Goal: Task Accomplishment & Management: Manage account settings

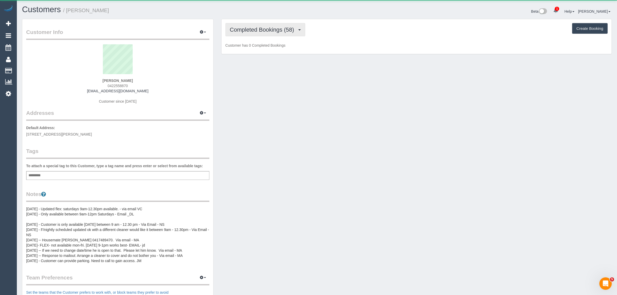
click at [244, 27] on span "Completed Bookings (58)" at bounding box center [263, 29] width 67 height 6
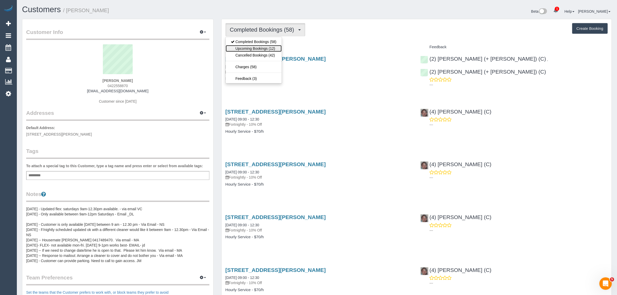
click at [246, 45] on link "Upcoming Bookings (12)" at bounding box center [254, 48] width 56 height 7
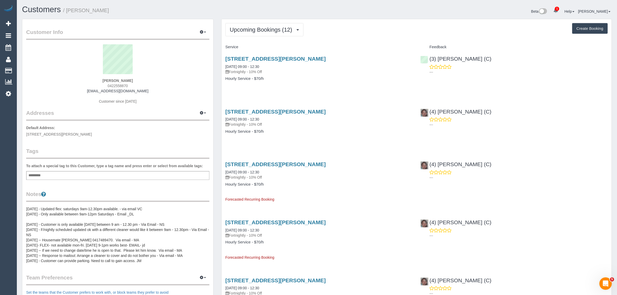
drag, startPoint x: 97, startPoint y: 81, endPoint x: 118, endPoint y: 80, distance: 20.5
click at [118, 80] on div "Thumy Pham 0422558870 2mi2mi@gmail.com Customer since 2021" at bounding box center [117, 76] width 183 height 65
copy strong "Thumy"
click at [270, 27] on span "Upcoming Bookings (12)" at bounding box center [262, 29] width 65 height 6
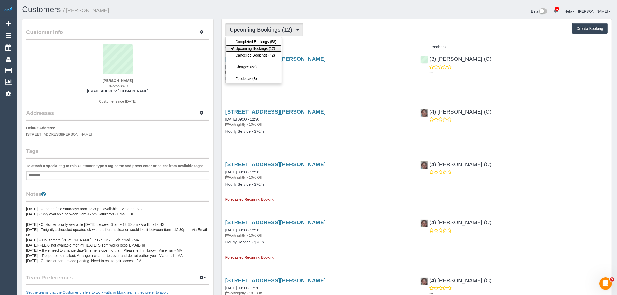
click at [249, 48] on link "Upcoming Bookings (12)" at bounding box center [254, 48] width 56 height 7
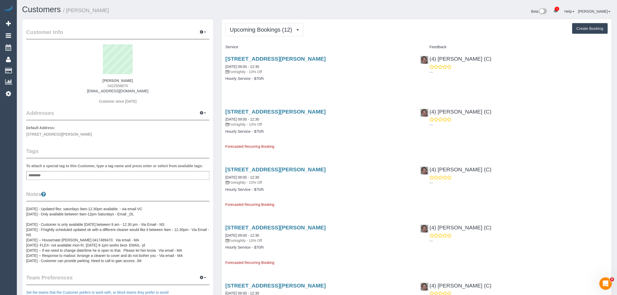
click at [350, 31] on div "Upcoming Bookings (12) Completed Bookings (58) Upcoming Bookings (12) Cancelled…" at bounding box center [417, 29] width 382 height 13
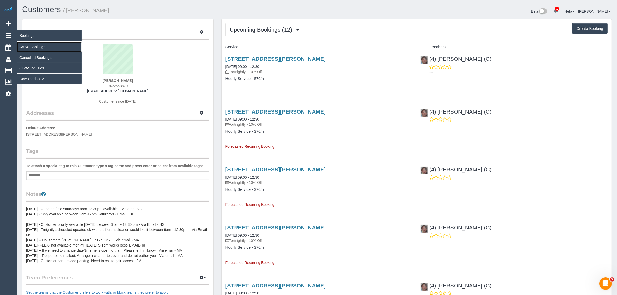
click at [24, 47] on link "Active Bookings" at bounding box center [49, 47] width 65 height 10
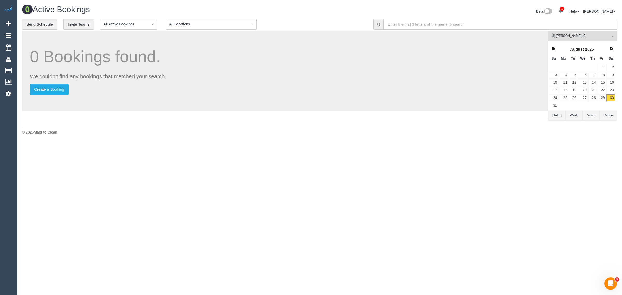
click at [602, 35] on span "(3) Sam Sango (C)" at bounding box center [580, 36] width 59 height 4
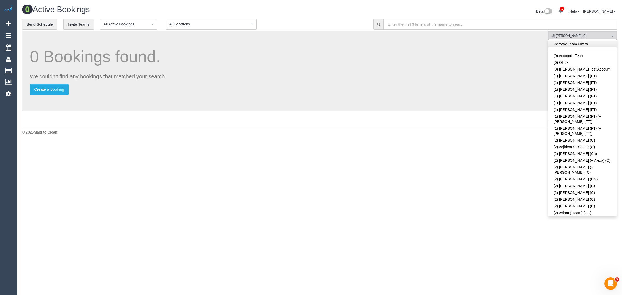
click at [587, 45] on link "Remove Team Filters" at bounding box center [583, 44] width 68 height 7
click at [362, 26] on div "**********" at bounding box center [194, 24] width 344 height 11
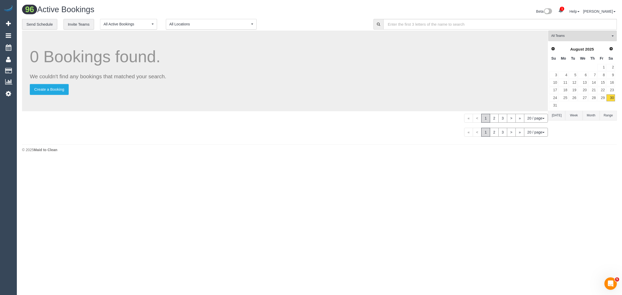
click at [315, 12] on h1 "96 Active Bookings" at bounding box center [169, 9] width 294 height 9
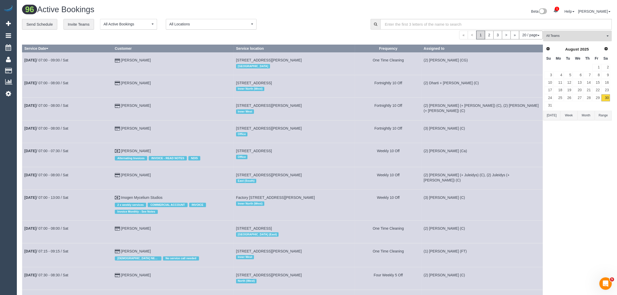
click at [589, 34] on span "All Teams" at bounding box center [576, 36] width 59 height 4
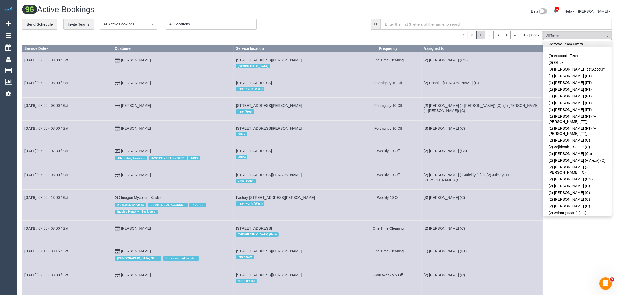
click at [597, 44] on link "Remove Team Filters" at bounding box center [578, 44] width 68 height 7
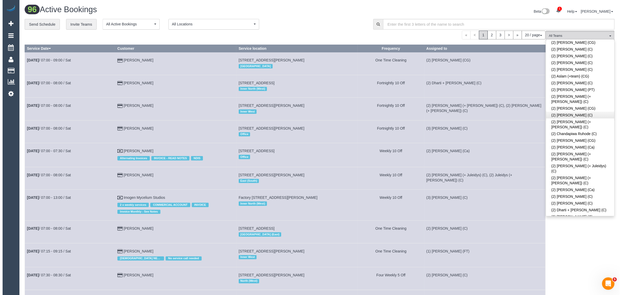
scroll to position [413, 0]
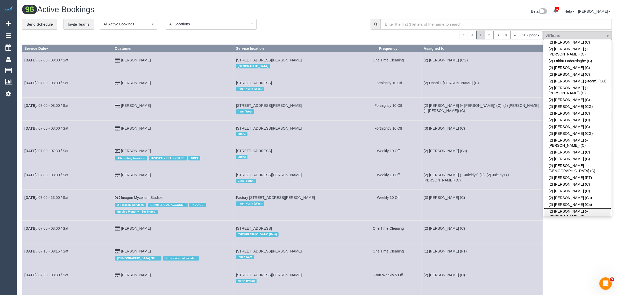
click at [587, 208] on link "(2) [PERSON_NAME] (+ [PERSON_NAME]) (C)" at bounding box center [578, 214] width 68 height 12
click at [326, 24] on div "**********" at bounding box center [192, 24] width 341 height 11
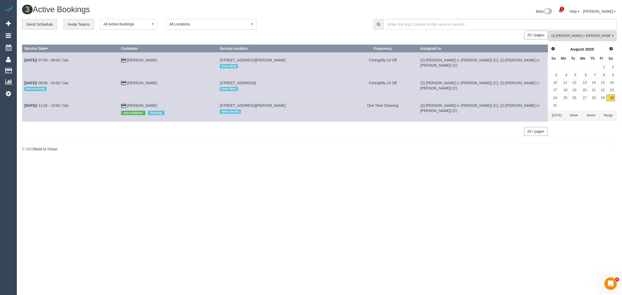
click at [346, 166] on body "1 Beta Your Notifications You have 0 alerts × You have 64 to charge for 29/08/2…" at bounding box center [311, 147] width 622 height 295
drag, startPoint x: 153, startPoint y: 104, endPoint x: 25, endPoint y: 105, distance: 128.3
click at [25, 105] on tr "Aug 30th / 11:00 - 13:00 / Sat Amber Lee new customer Geelong 44a Maddox Road, …" at bounding box center [285, 110] width 526 height 24
copy tr "Aug 30th / 11:00 - 13:00 / Sat Amber Lee"
click at [325, 12] on div "Beta 1 Your Notifications You have 0 alerts × You have 64 to charge for 29/08/2…" at bounding box center [471, 12] width 302 height 14
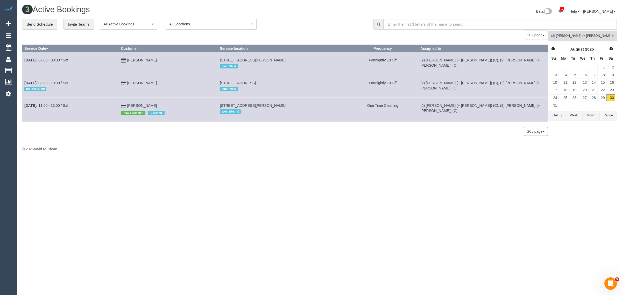
click at [578, 35] on span "(2) [PERSON_NAME] (+ [PERSON_NAME]) (C)" at bounding box center [580, 36] width 59 height 4
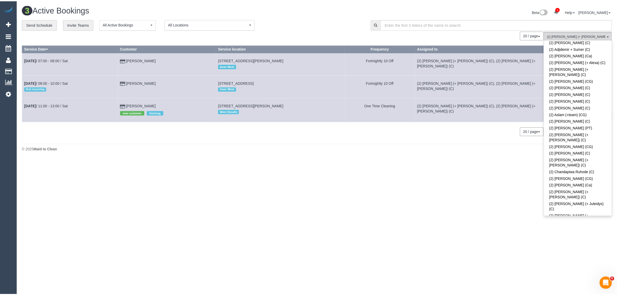
scroll to position [0, 0]
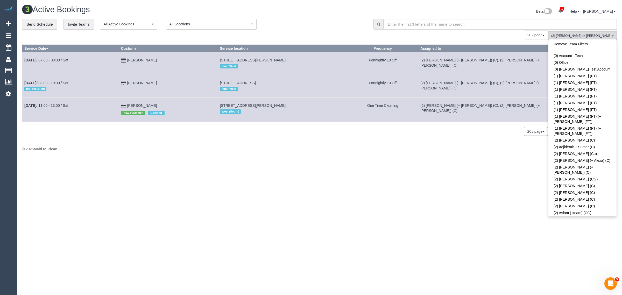
click at [593, 46] on link "Remove Team Filters" at bounding box center [583, 44] width 68 height 7
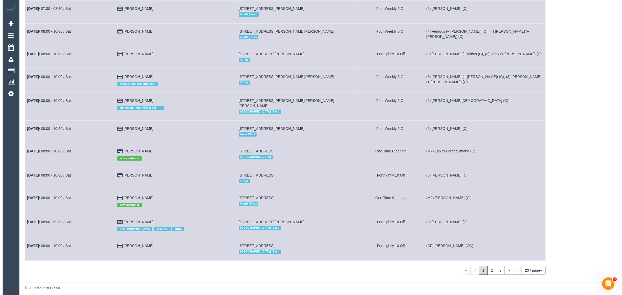
scroll to position [1442, 0]
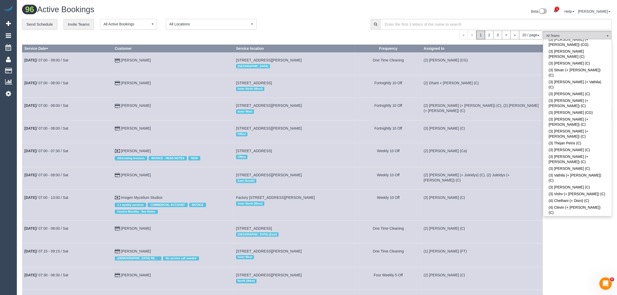
click at [296, 21] on div "**********" at bounding box center [192, 24] width 341 height 11
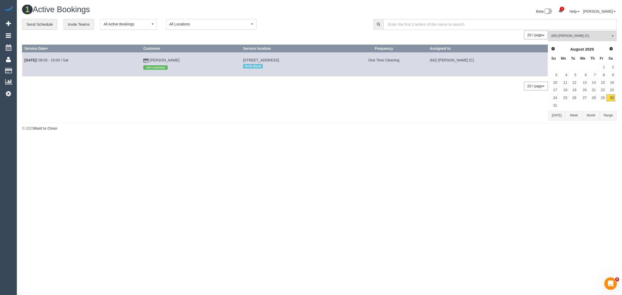
click at [255, 124] on footer "© 2025 Maid to Clean" at bounding box center [319, 128] width 595 height 10
drag, startPoint x: 162, startPoint y: 57, endPoint x: 20, endPoint y: 65, distance: 142.5
click at [20, 65] on div "**********" at bounding box center [319, 70] width 603 height 102
click at [159, 109] on div "0 Bookings found. We couldn't find any bookings that matched your search. Creat…" at bounding box center [285, 76] width 526 height 90
drag, startPoint x: 182, startPoint y: 60, endPoint x: 23, endPoint y: 61, distance: 159.2
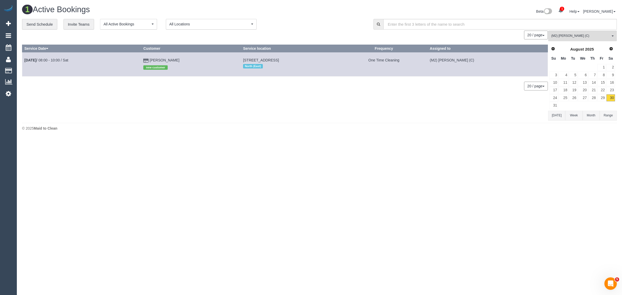
click at [23, 61] on tr "Aug 30th / 08:00 - 10:00 / Sat Leonidas NITEREKA new customer 38 A Setani Cresc…" at bounding box center [285, 64] width 526 height 24
copy tr "Aug 30th / 08:00 - 10:00 / Sat Leonidas NITEREKA"
drag, startPoint x: 583, startPoint y: 36, endPoint x: 584, endPoint y: 40, distance: 4.9
click at [583, 36] on span "(M2) [PERSON_NAME] (C)" at bounding box center [580, 36] width 59 height 4
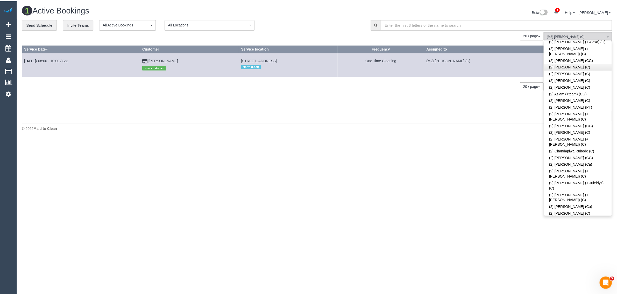
scroll to position [0, 0]
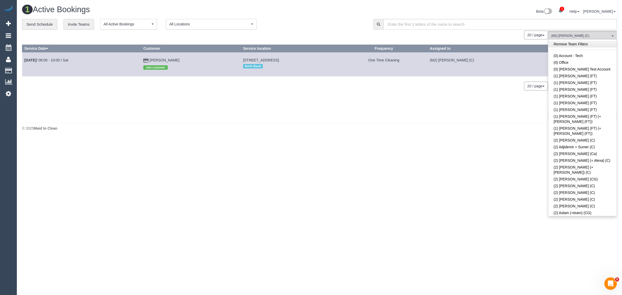
click at [590, 44] on link "Remove Team Filters" at bounding box center [583, 44] width 68 height 7
click at [333, 26] on div "**********" at bounding box center [194, 24] width 344 height 11
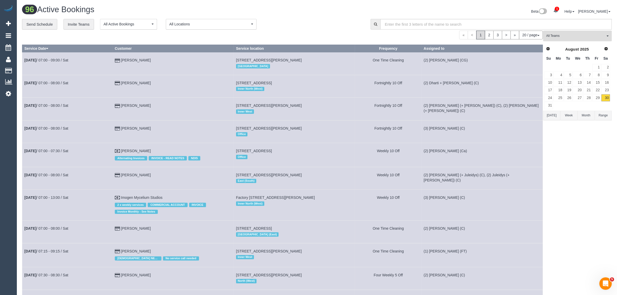
click at [563, 37] on span "All Teams" at bounding box center [576, 36] width 59 height 4
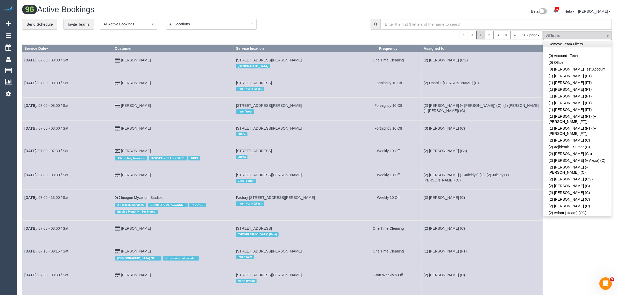
click at [579, 43] on link "Remove Team Filters" at bounding box center [578, 44] width 68 height 7
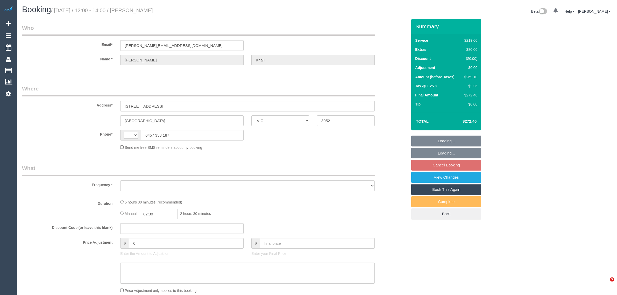
select select "VIC"
select select "object:311"
select select "number:28"
select select "number:14"
select select "number:18"
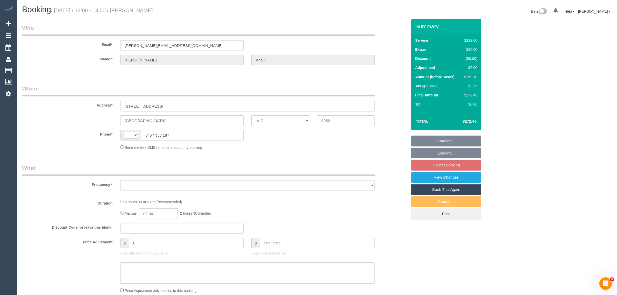
select select "number:24"
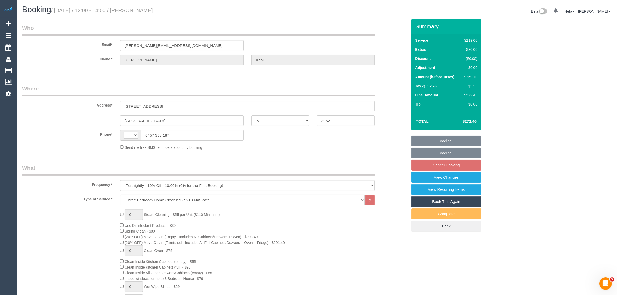
select select "string:AU"
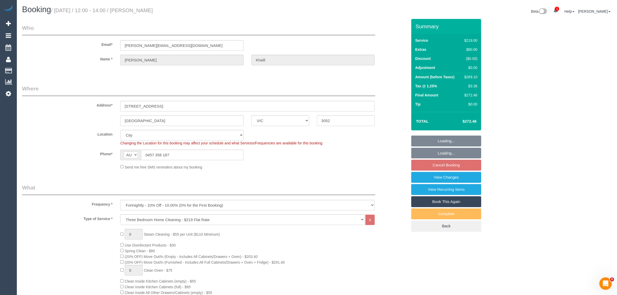
select select "object:1223"
select select "spot1"
drag, startPoint x: 168, startPoint y: 9, endPoint x: 143, endPoint y: 7, distance: 25.0
click at [143, 7] on h1 "Booking / September 02, 2025 / 12:00 - 14:00 / Lydia Khalil" at bounding box center [167, 9] width 291 height 9
copy small "[PERSON_NAME]"
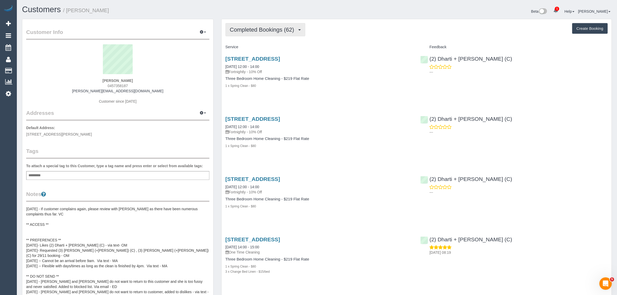
click at [251, 29] on span "Completed Bookings (62)" at bounding box center [263, 29] width 67 height 6
click at [247, 47] on link "Upcoming Bookings (11)" at bounding box center [254, 48] width 56 height 7
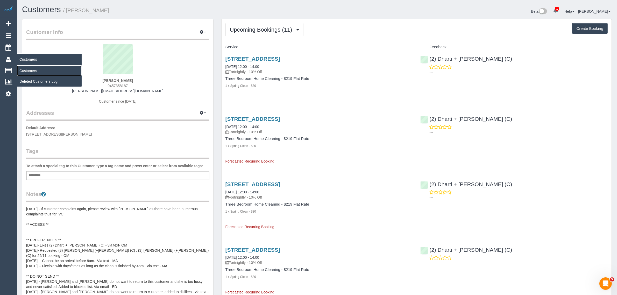
click at [38, 73] on link "Customers" at bounding box center [49, 71] width 65 height 10
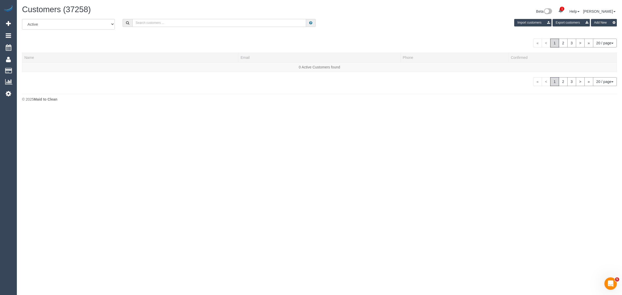
click at [187, 22] on input "text" at bounding box center [219, 23] width 174 height 8
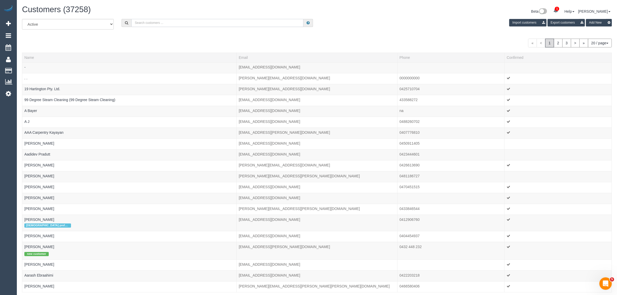
paste input "Andrew Flett"
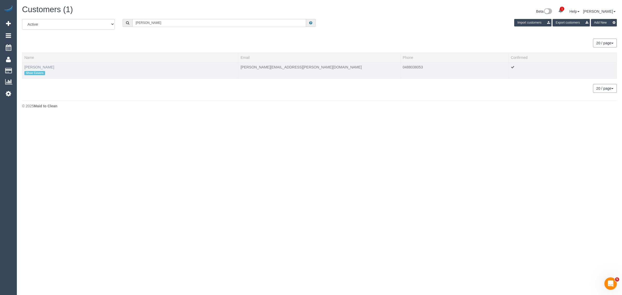
type input "Andrew Flett"
click at [40, 65] on link "Andrew Flett" at bounding box center [39, 67] width 30 height 4
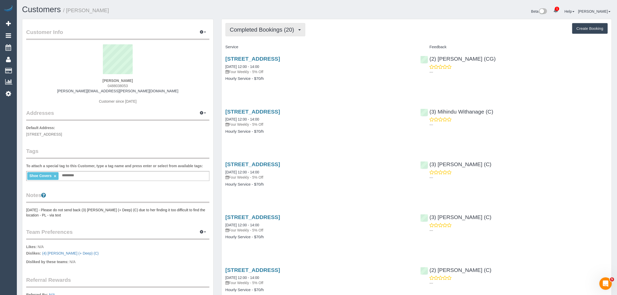
click at [293, 29] on span "Completed Bookings (20)" at bounding box center [263, 29] width 67 height 6
click at [274, 46] on link "Upcoming Bookings (12)" at bounding box center [254, 48] width 56 height 7
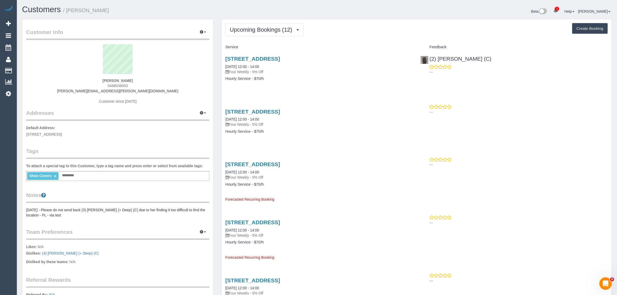
drag, startPoint x: 270, startPoint y: 66, endPoint x: 219, endPoint y: 64, distance: 51.9
copy link "30/08/2025 12:00 - 14:00"
drag, startPoint x: 495, startPoint y: 63, endPoint x: 431, endPoint y: 60, distance: 64.6
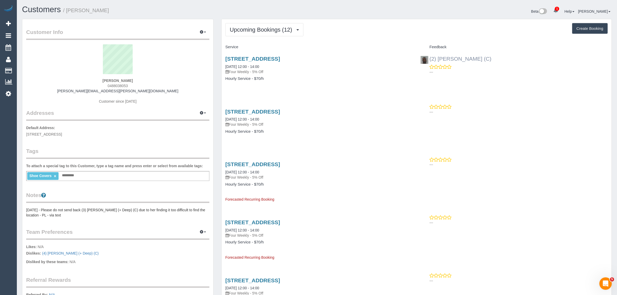
click at [431, 60] on div "(2) Hope Gorejena (C) ---" at bounding box center [514, 63] width 195 height 25
copy link "2) Hope Gorejena (C)"
click at [109, 76] on sui-profile-pic at bounding box center [118, 61] width 176 height 34
click at [110, 78] on div "Andrew Flett 0488038053 andrew.flett@hotmail.com Customer since 2023" at bounding box center [117, 76] width 183 height 65
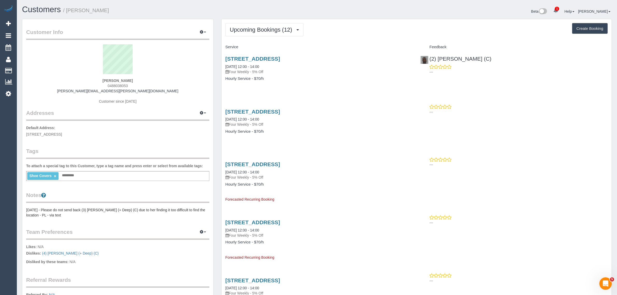
copy strong "[PERSON_NAME]"
click at [62, 132] on span "332 High Street, Unit 404, Northcote, VIC 3070" at bounding box center [44, 134] width 36 height 4
copy span "[GEOGRAPHIC_DATA]"
click at [25, 67] on link "Customers" at bounding box center [49, 71] width 65 height 10
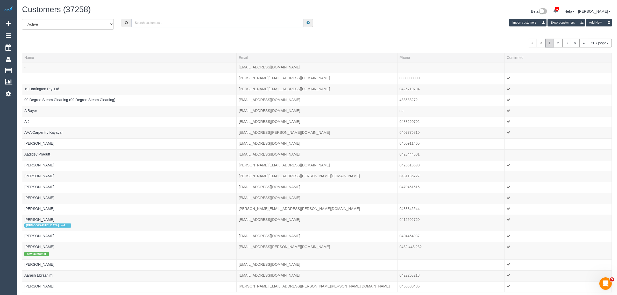
click at [185, 19] on input "text" at bounding box center [217, 23] width 172 height 8
paste input "Allison Rooney"
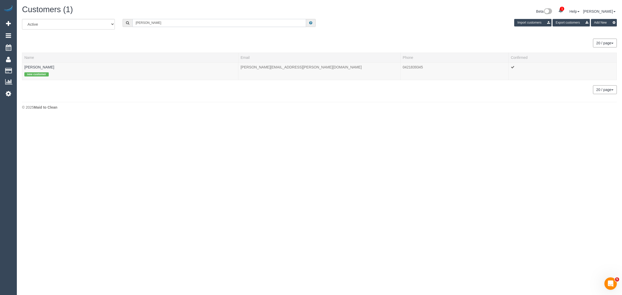
type input "Allison Rooney"
click at [39, 66] on link "Allison Rooney" at bounding box center [39, 67] width 30 height 4
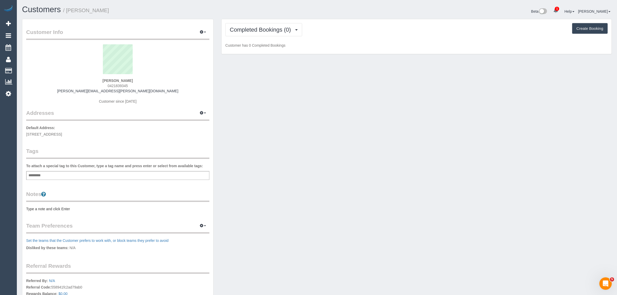
click at [274, 22] on div "Completed Bookings (0) Completed Bookings (0) Upcoming Bookings (12) Cancelled …" at bounding box center [417, 36] width 390 height 35
click at [270, 29] on span "Completed Bookings (0)" at bounding box center [262, 29] width 64 height 6
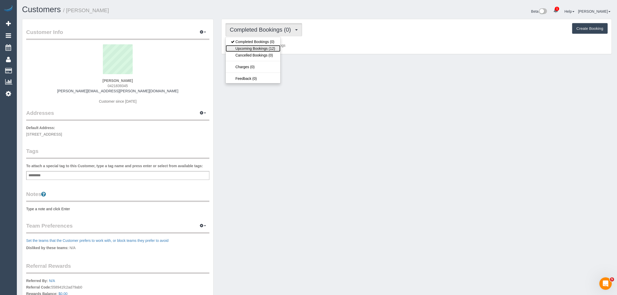
click at [260, 47] on link "Upcoming Bookings (12)" at bounding box center [253, 48] width 55 height 7
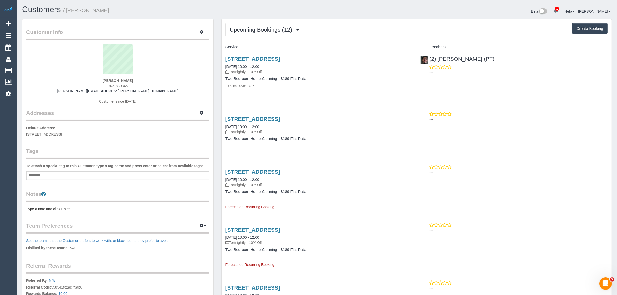
drag, startPoint x: 268, startPoint y: 66, endPoint x: 225, endPoint y: 65, distance: 43.6
click at [225, 65] on div "107 Hawke Street, 201, West Melbourne, VIC 3003 30/08/2025 10:00 - 12:00 Fortni…" at bounding box center [319, 74] width 195 height 47
copy link "30/08/2025 10:00 - 12:00"
drag, startPoint x: 497, startPoint y: 59, endPoint x: 431, endPoint y: 59, distance: 66.1
click at [431, 59] on div "(2) Reggy Cogulet (PT) ---" at bounding box center [514, 63] width 195 height 25
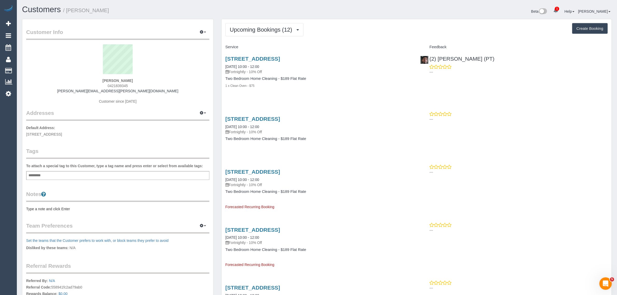
copy link "2) Reggy Cogulet (PT)"
click at [110, 79] on strong "Allison Rooney" at bounding box center [118, 81] width 30 height 4
copy strong "Allison"
click at [62, 135] on span "107 Hawke Street, 201, West Melbourne, VIC 3003" at bounding box center [44, 134] width 36 height 4
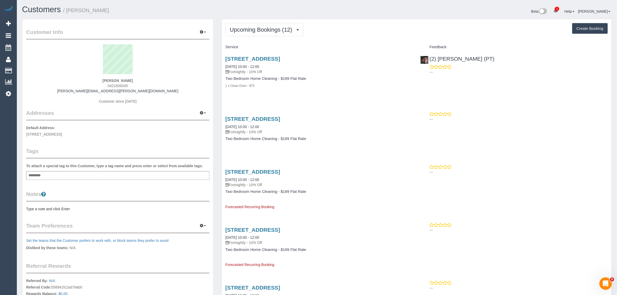
click at [62, 135] on span "107 Hawke Street, 201, West Melbourne, VIC 3003" at bounding box center [44, 134] width 36 height 4
copy span "West Melbourne"
click at [26, 71] on link "Customers" at bounding box center [49, 71] width 65 height 10
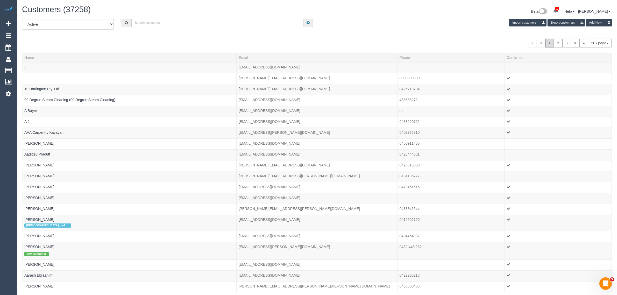
click at [227, 25] on input "text" at bounding box center [217, 23] width 172 height 8
paste input "Dipreet Kaur"
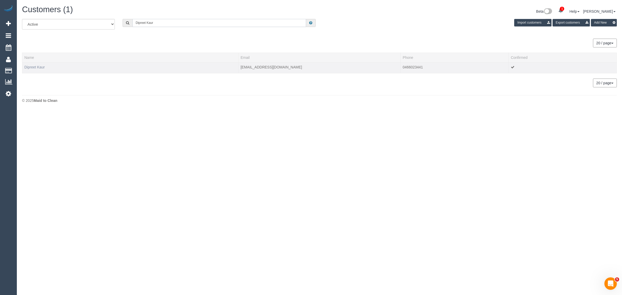
type input "Dipreet Kaur"
click at [38, 65] on link "Dipreet Kaur" at bounding box center [34, 67] width 20 height 4
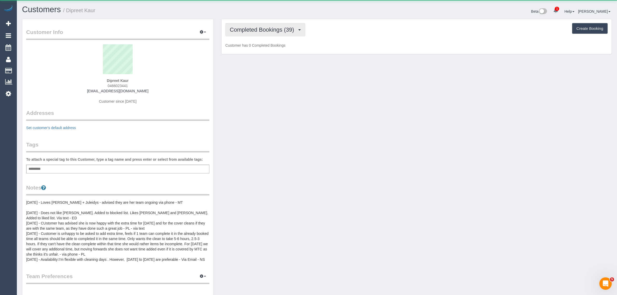
click at [264, 27] on span "Completed Bookings (39)" at bounding box center [263, 29] width 67 height 6
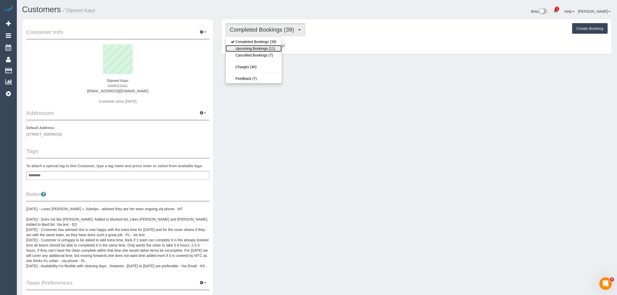
click at [249, 49] on link "Upcoming Bookings (11)" at bounding box center [254, 48] width 56 height 7
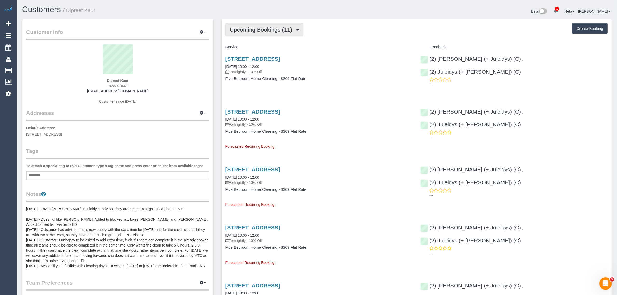
click at [246, 26] on span "Upcoming Bookings (11)" at bounding box center [262, 29] width 65 height 6
click at [237, 47] on link "Upcoming Bookings (11)" at bounding box center [254, 48] width 56 height 7
drag, startPoint x: 292, startPoint y: 65, endPoint x: 224, endPoint y: 66, distance: 68.2
click at [224, 66] on div "1089 Riversdale Road, Surrey Hills, VIC 3127 30/08/2025 10:00 - 12:00 Fortnight…" at bounding box center [319, 71] width 195 height 40
copy link "30/08/2025 10:00 - 12:00"
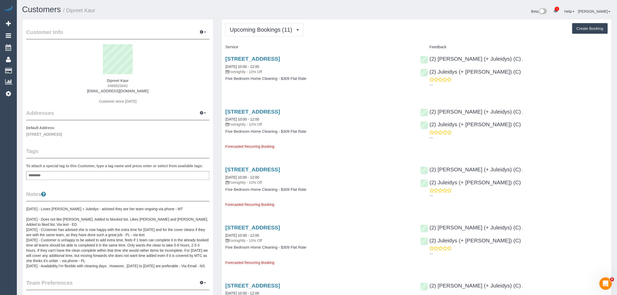
click at [120, 85] on span "0466023441" at bounding box center [118, 86] width 20 height 4
copy span "0466023441"
click at [171, 89] on div "Dipreet Kaur 0466023441 dipreet@gmail.com Customer since 2023" at bounding box center [117, 76] width 183 height 65
click at [62, 134] on span "1089 Riversdale Road, Surrey Hills, VIC 3127" at bounding box center [44, 134] width 36 height 4
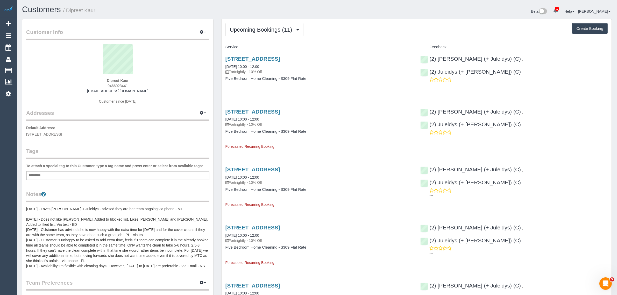
click at [62, 134] on span "1089 Riversdale Road, Surrey Hills, VIC 3127" at bounding box center [44, 134] width 36 height 4
click at [29, 67] on link "Customers" at bounding box center [49, 71] width 65 height 10
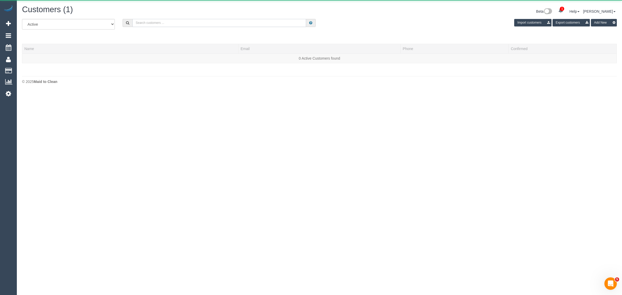
click at [149, 23] on input "text" at bounding box center [219, 23] width 174 height 8
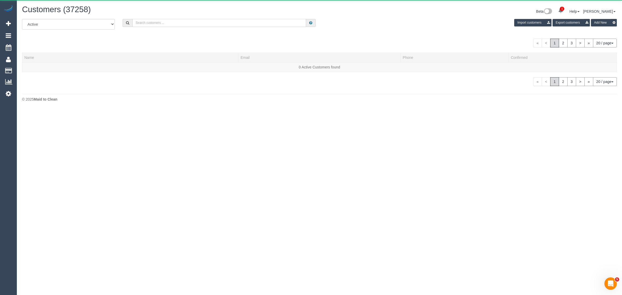
paste input "James Morrison My Integra"
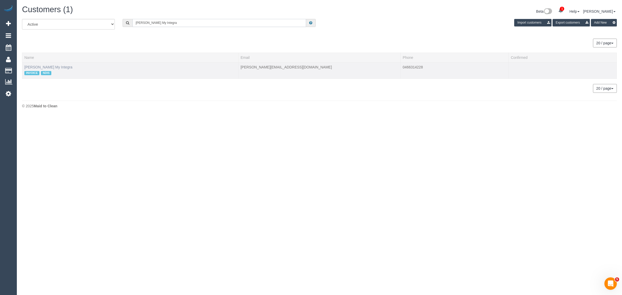
type input "James Morrison My Integra"
click at [61, 66] on link "James Morrison My Integra" at bounding box center [48, 67] width 48 height 4
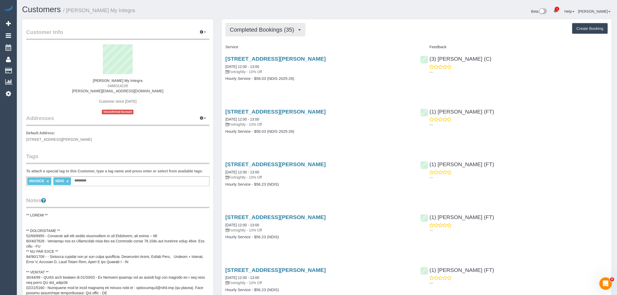
click at [284, 32] on span "Completed Bookings (35)" at bounding box center [263, 29] width 67 height 6
click at [270, 48] on link "Upcoming Bookings (11)" at bounding box center [254, 48] width 56 height 7
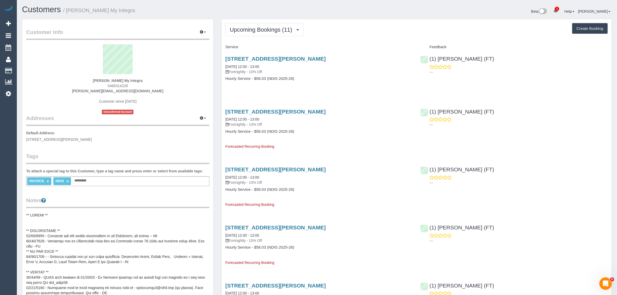
drag, startPoint x: 271, startPoint y: 66, endPoint x: 221, endPoint y: 66, distance: 50.8
drag, startPoint x: 480, startPoint y: 60, endPoint x: 447, endPoint y: 60, distance: 33.7
click at [446, 60] on div "(1) Debbie Brodjanac (FT) ---" at bounding box center [514, 63] width 195 height 25
drag, startPoint x: 496, startPoint y: 54, endPoint x: 444, endPoint y: 53, distance: 52.9
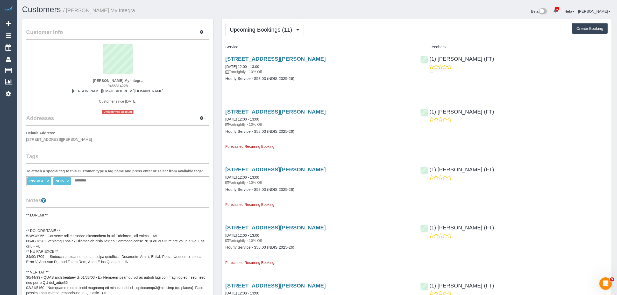
click at [444, 53] on div "(1) Debbie Brodjanac (FT) ---" at bounding box center [514, 63] width 195 height 25
click at [74, 139] on span "611/660 Elizabeth Street, Melbourne, VIC 3000" at bounding box center [59, 139] width 66 height 4
drag, startPoint x: 26, startPoint y: 139, endPoint x: 60, endPoint y: 140, distance: 33.2
click at [60, 140] on span "611/660 Elizabeth Street, Melbourne, VIC 3000" at bounding box center [59, 139] width 66 height 4
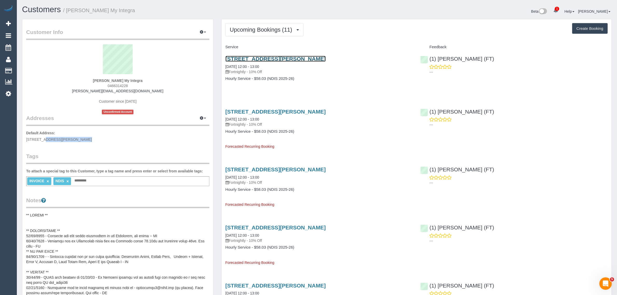
click at [263, 57] on link "611/660 Elizabeth Street, Melbourne, VIC 3000" at bounding box center [276, 59] width 100 height 6
click at [236, 85] on div "611/660 Elizabeth Street, Melbourne, VIC 3000 30/08/2025 12:00 - 13:00 Fortnigh…" at bounding box center [319, 71] width 195 height 40
drag, startPoint x: 224, startPoint y: 118, endPoint x: 244, endPoint y: 118, distance: 20.0
click at [244, 118] on div "611/660 Elizabeth Street, Melbourne, VIC 3000 13/09/2025 12:00 - 13:00 Fortnigh…" at bounding box center [319, 126] width 195 height 45
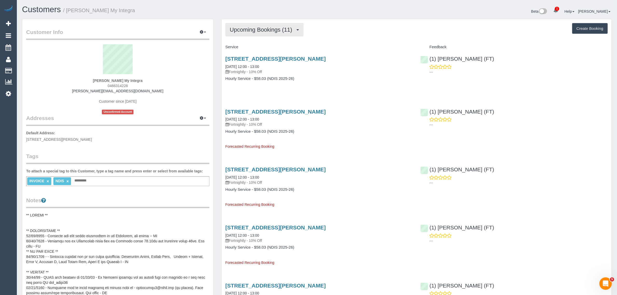
click at [264, 29] on span "Upcoming Bookings (11)" at bounding box center [262, 29] width 65 height 6
click at [251, 50] on link "Upcoming Bookings (11)" at bounding box center [254, 48] width 56 height 7
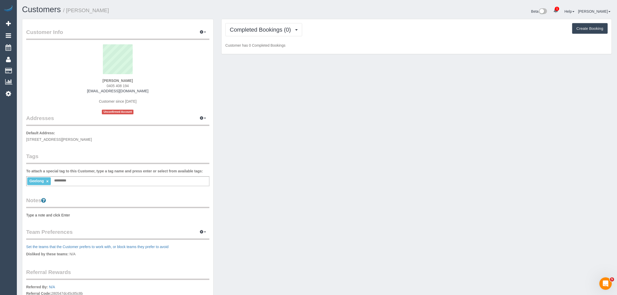
click at [108, 85] on span "0405 408 194" at bounding box center [118, 86] width 22 height 4
copy div "0405 408 194"
click at [253, 31] on span "Completed Bookings (0)" at bounding box center [262, 29] width 64 height 6
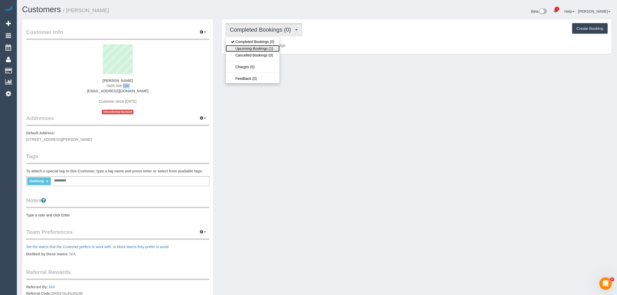
click at [244, 47] on link "Upcoming Bookings (1)" at bounding box center [253, 48] width 54 height 7
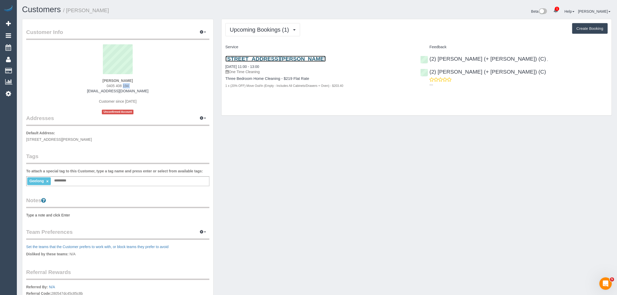
click at [272, 57] on link "44a Maddox Road, Newport, VIC 3015" at bounding box center [276, 59] width 100 height 6
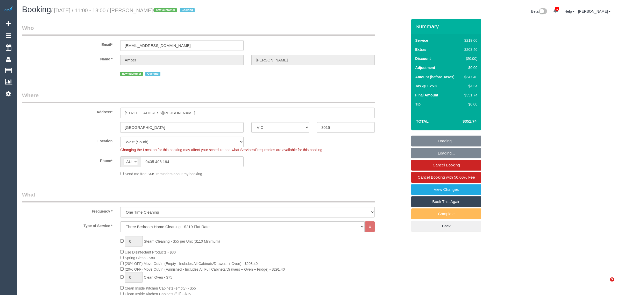
select select "VIC"
select select "number:28"
select select "number:14"
select select "number:18"
select select "number:24"
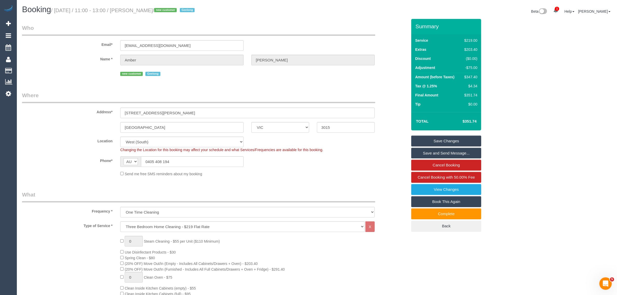
click at [325, 80] on fieldset "Who Email* amberleenz@gmail.com Name * Amber Lee new customer Geelong" at bounding box center [215, 52] width 386 height 57
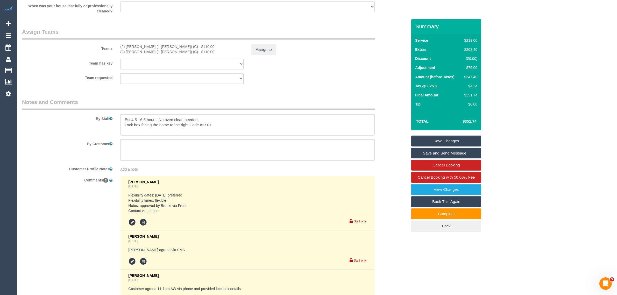
scroll to position [852, 0]
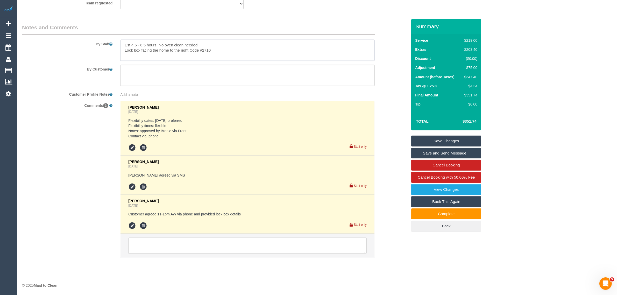
click at [171, 52] on textarea at bounding box center [247, 50] width 255 height 21
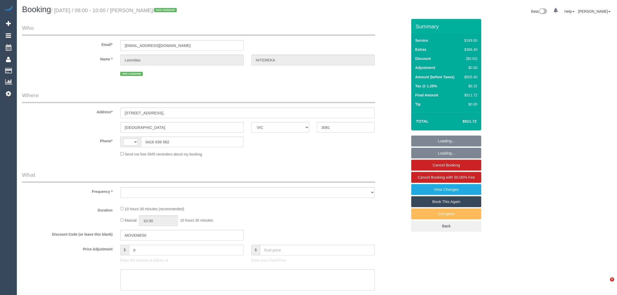
select select "VIC"
select select "object:300"
select select "string:stripe-pm_1RvXCL2GScqysDRV3LeLWFmB"
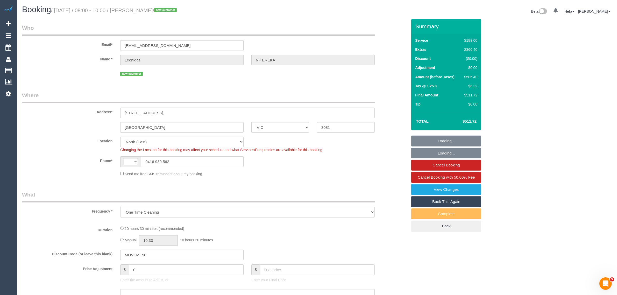
select select "object:710"
select select "string:AU"
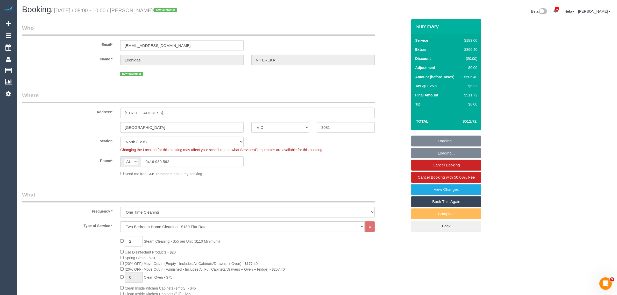
click at [204, 162] on input "0416 939 562" at bounding box center [192, 161] width 103 height 11
select select "number:28"
select select "number:14"
select select "number:18"
select select "number:24"
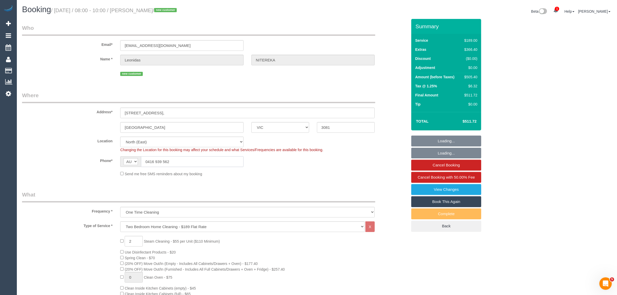
select select "spot1"
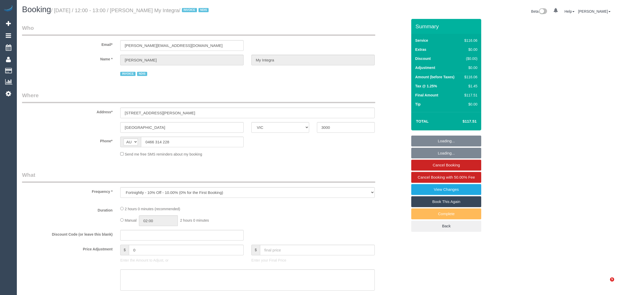
select select "VIC"
select select "number:28"
select select "number:14"
select select "number:20"
select select "number:36"
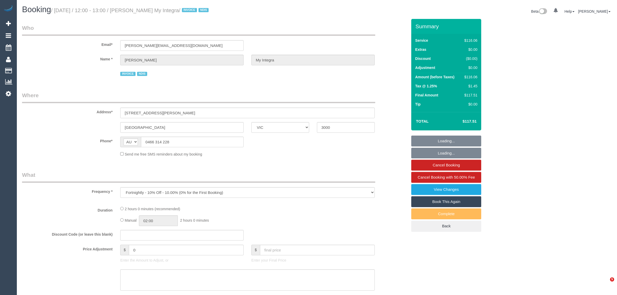
select select "number:35"
select select "number:13"
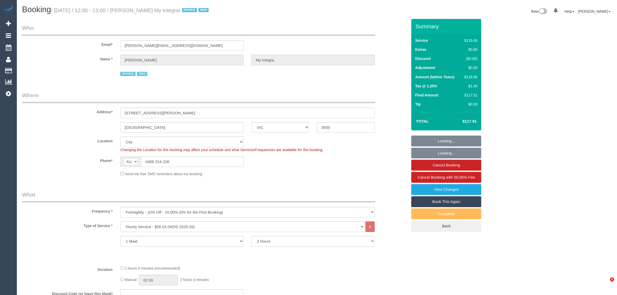
select select "object:1172"
click at [188, 130] on input "Melbourne" at bounding box center [181, 127] width 123 height 11
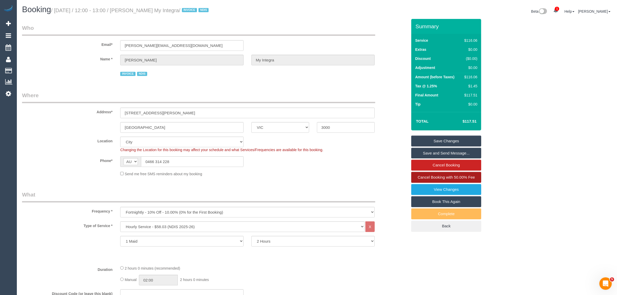
click at [446, 179] on span "Cancel Booking with 50.00% Fee" at bounding box center [446, 177] width 57 height 4
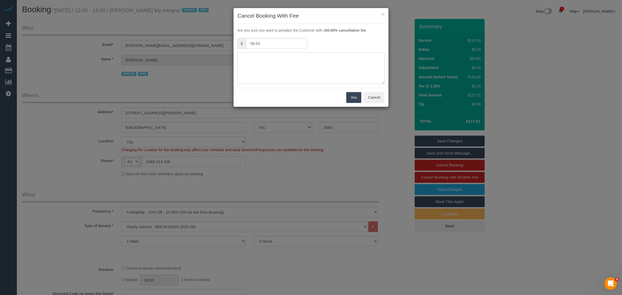
click at [264, 64] on textarea at bounding box center [310, 68] width 147 height 32
type textarea "Customer wants to skip - sick via txt - KA"
click at [351, 102] on button "Yes" at bounding box center [353, 97] width 15 height 11
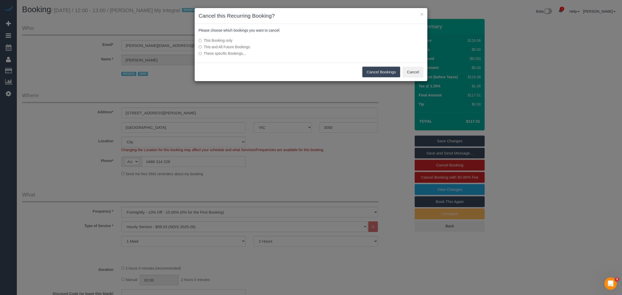
click at [371, 71] on button "Cancel Bookings" at bounding box center [381, 72] width 38 height 11
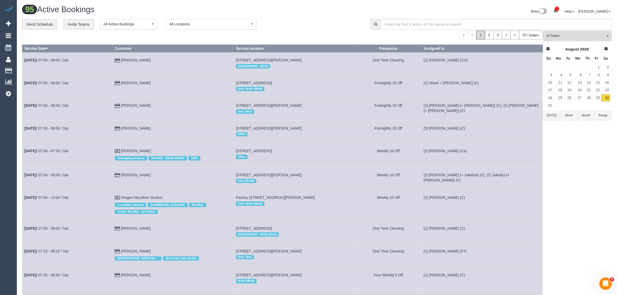
click at [566, 39] on button "All Teams" at bounding box center [577, 36] width 69 height 11
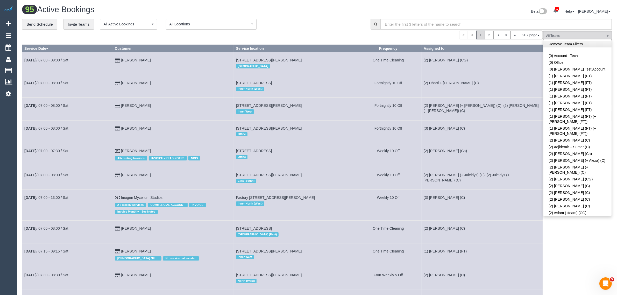
click at [576, 46] on link "Remove Team Filters" at bounding box center [578, 44] width 68 height 7
click at [585, 73] on link "(1) [PERSON_NAME] (FT)" at bounding box center [578, 76] width 68 height 7
click at [325, 19] on div "**********" at bounding box center [192, 24] width 341 height 11
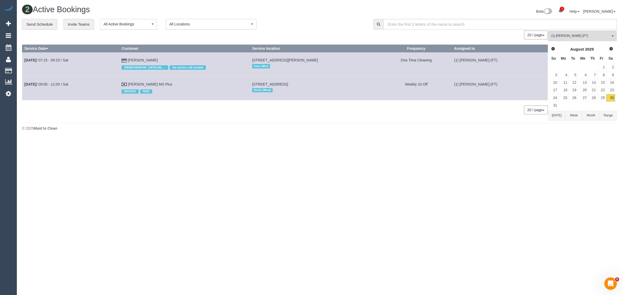
click at [313, 155] on body "1 Beta Your Notifications You have 0 alerts × You have 64 to charge for 29/08/2…" at bounding box center [311, 147] width 622 height 295
drag, startPoint x: 183, startPoint y: 81, endPoint x: 25, endPoint y: 85, distance: 157.4
click at [25, 85] on tr "Aug 30th / 09:00 - 11:00 / Sat Mary Vigilante MS Plus INVOICE NDIS 1 Temple Str…" at bounding box center [285, 88] width 526 height 24
copy tr "Aug 30th / 09:00 - 11:00 / Sat Mary Vigilante MS Plus"
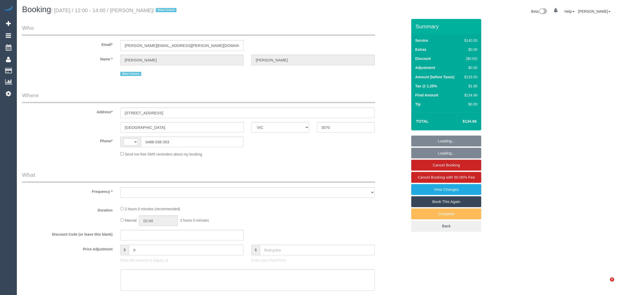
select select "VIC"
select select "string:stripe-pm_1OgGuP2GScqysDRVExY5dRPY"
select select "number:28"
select select "number:14"
select select "number:19"
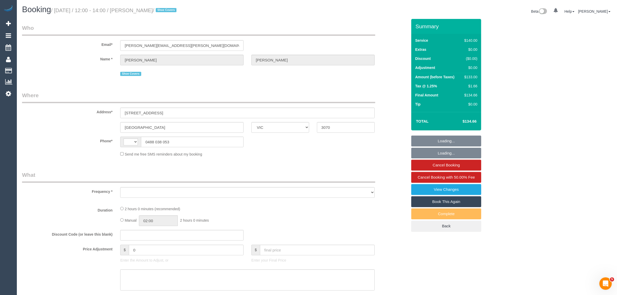
select select "number:22"
select select "number:33"
select select "number:26"
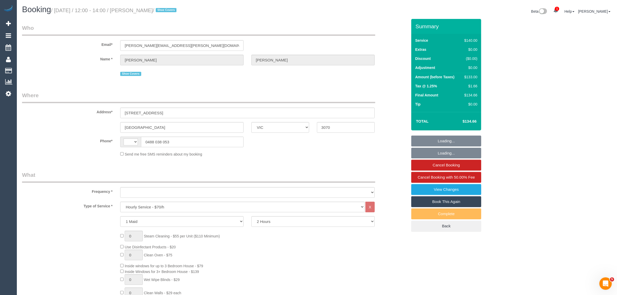
select select "string:AU"
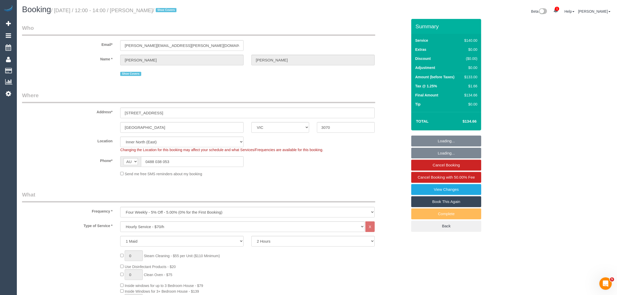
select select "object:1701"
select select "spot1"
drag, startPoint x: 151, startPoint y: 112, endPoint x: 116, endPoint y: 111, distance: 34.5
click at [116, 111] on div "[STREET_ADDRESS]" at bounding box center [247, 113] width 262 height 11
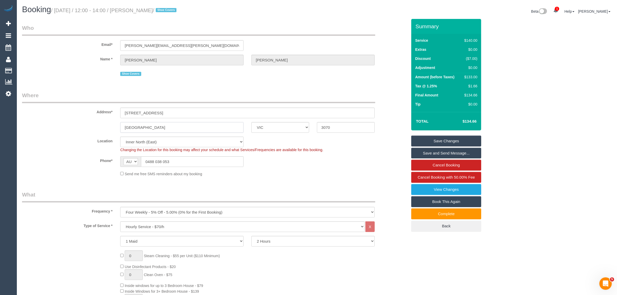
click at [208, 126] on input "[GEOGRAPHIC_DATA]" at bounding box center [181, 127] width 123 height 11
click at [340, 127] on input "3070" at bounding box center [346, 127] width 58 height 11
click at [184, 161] on input "0488 038 053" at bounding box center [192, 161] width 103 height 11
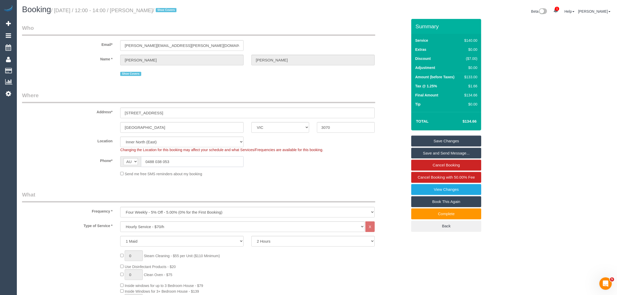
click at [184, 161] on input "0488 038 053" at bounding box center [192, 161] width 103 height 11
click at [209, 161] on input "0488 038 053" at bounding box center [192, 161] width 103 height 11
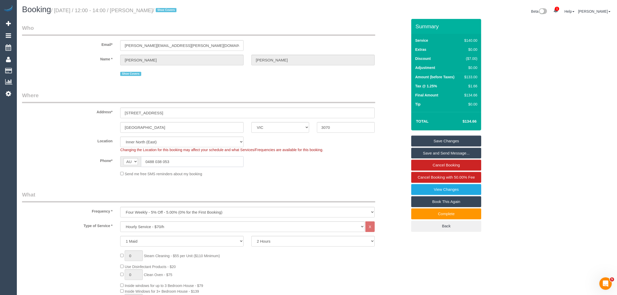
click at [209, 161] on input "0488 038 053" at bounding box center [192, 161] width 103 height 11
click at [368, 175] on div "Send me free SMS reminders about my booking" at bounding box center [247, 174] width 262 height 6
drag, startPoint x: 64, startPoint y: 146, endPoint x: 125, endPoint y: 157, distance: 62.4
click at [64, 146] on div "Location [GEOGRAPHIC_DATA] (North) East (South) [GEOGRAPHIC_DATA] (East) [GEOGR…" at bounding box center [214, 145] width 393 height 16
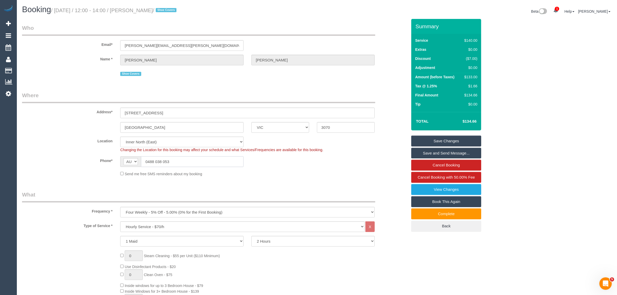
click at [180, 160] on input "0488 038 053" at bounding box center [192, 161] width 103 height 11
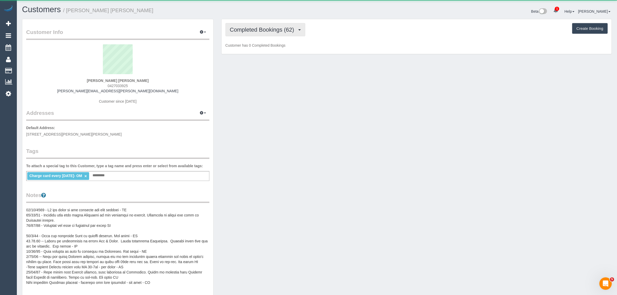
click at [271, 31] on span "Completed Bookings (62)" at bounding box center [263, 29] width 67 height 6
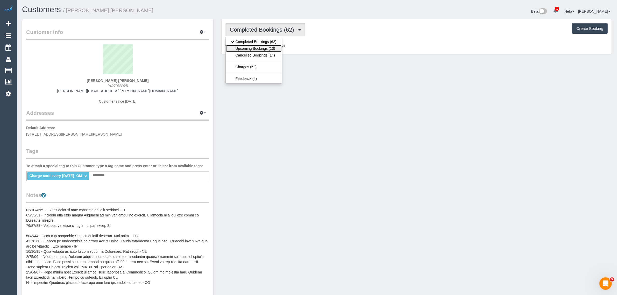
click at [267, 48] on link "Upcoming Bookings (13)" at bounding box center [254, 48] width 56 height 7
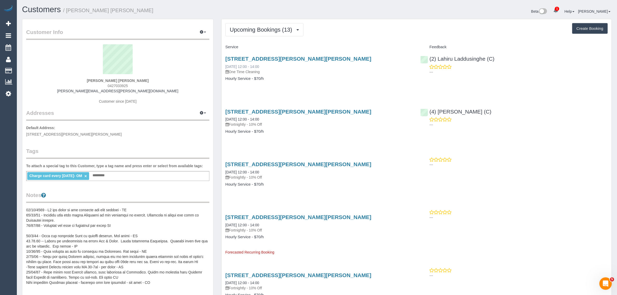
drag, startPoint x: 274, startPoint y: 64, endPoint x: 226, endPoint y: 66, distance: 47.7
click at [226, 66] on div "901/864 Blackburn Road, Clayton, VIC 3168 30/08/2025 12:00 - 14:00 One Time Cle…" at bounding box center [319, 65] width 187 height 19
copy link "30/08/2025 12:00 - 14:00"
drag, startPoint x: 475, startPoint y: 56, endPoint x: 429, endPoint y: 60, distance: 46.0
click at [429, 60] on div "(2) Lahiru Laddusinghe (C) ---" at bounding box center [514, 63] width 195 height 25
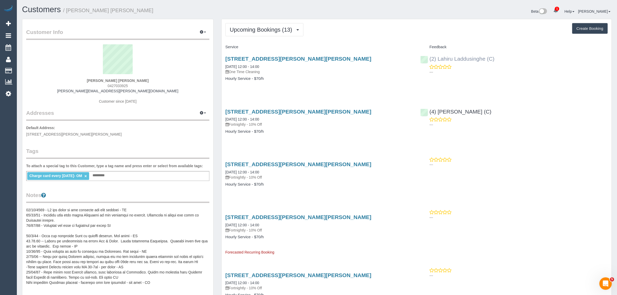
copy link "(2) Lahiru Laddusinghe (C)"
click at [114, 87] on span "0427033925" at bounding box center [118, 86] width 20 height 4
copy span "0427033925"
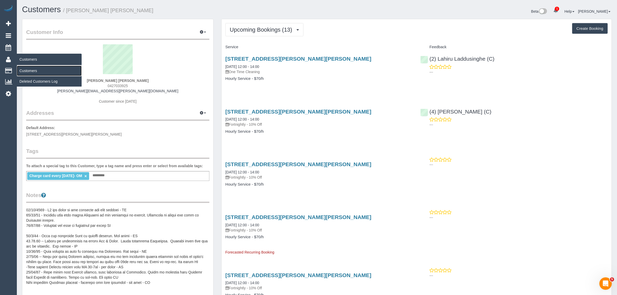
click at [23, 66] on link "Customers" at bounding box center [49, 71] width 65 height 10
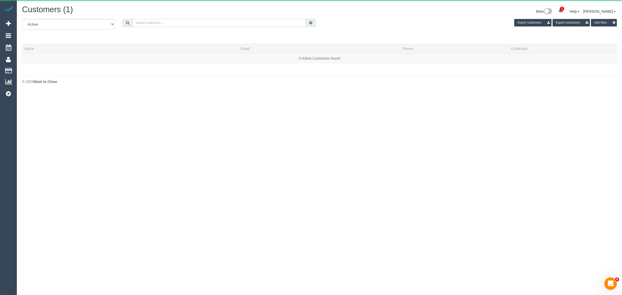
click at [193, 21] on input "text" at bounding box center [219, 23] width 174 height 8
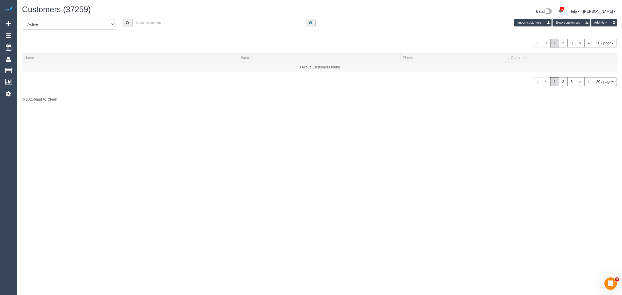
paste input "Caroline Lynch"
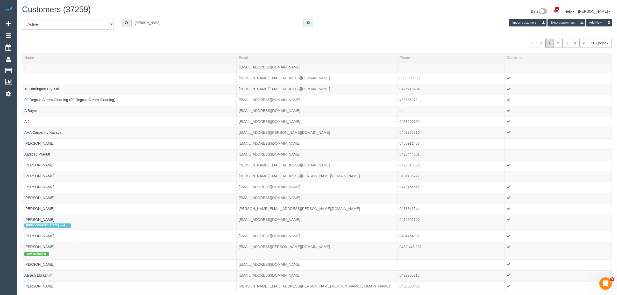
type input "Caroline Lynch"
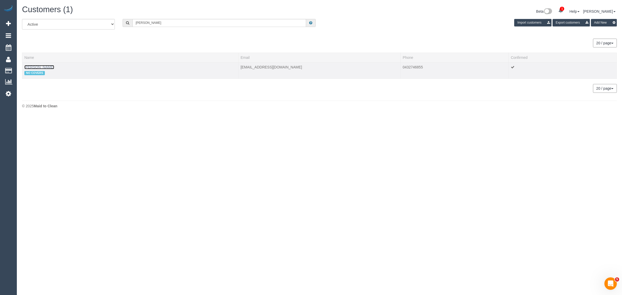
click at [40, 66] on link "Caroline Lynch" at bounding box center [39, 67] width 30 height 4
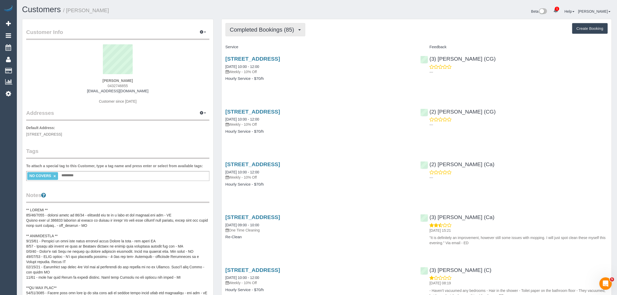
click at [269, 26] on span "Completed Bookings (85)" at bounding box center [263, 29] width 67 height 6
click at [257, 46] on link "Upcoming Bookings (14)" at bounding box center [254, 48] width 56 height 7
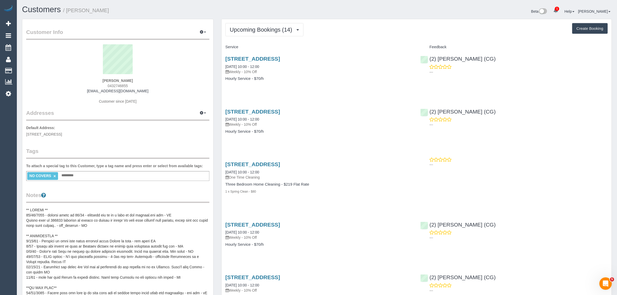
drag, startPoint x: 225, startPoint y: 65, endPoint x: 271, endPoint y: 64, distance: 46.4
click at [271, 64] on div "3, Kuala Close, St. Albans, VIC 3021 05/09/2025 10:00 - 12:00 Weekly - 10% Off …" at bounding box center [319, 71] width 195 height 40
copy link "05/09/2025 10:00 - 12:00"
click at [274, 29] on span "Upcoming Bookings (14)" at bounding box center [262, 29] width 65 height 6
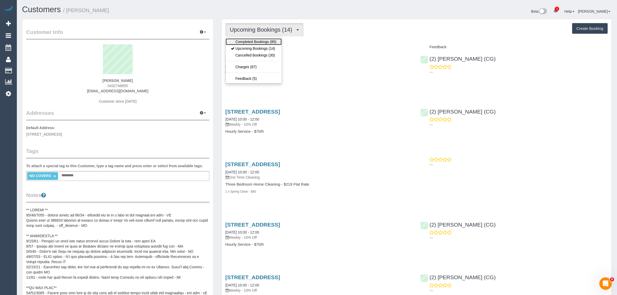
click at [268, 41] on link "Completed Bookings (85)" at bounding box center [254, 41] width 56 height 7
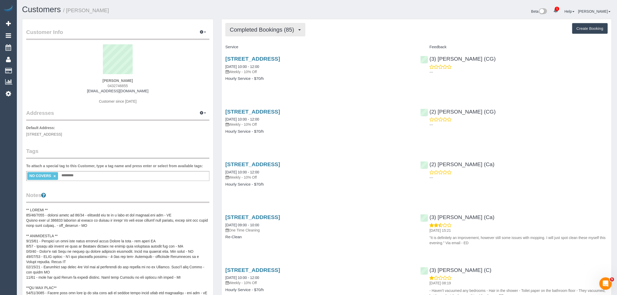
click at [251, 29] on span "Completed Bookings (85)" at bounding box center [263, 29] width 67 height 6
click at [240, 49] on link "Upcoming Bookings (14)" at bounding box center [254, 48] width 56 height 7
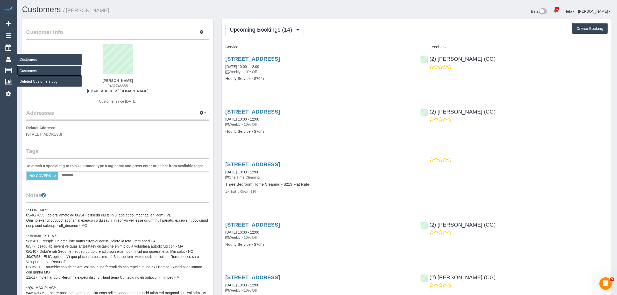
drag, startPoint x: 26, startPoint y: 67, endPoint x: 34, endPoint y: 58, distance: 11.2
click at [26, 67] on link "Customers" at bounding box center [49, 71] width 65 height 10
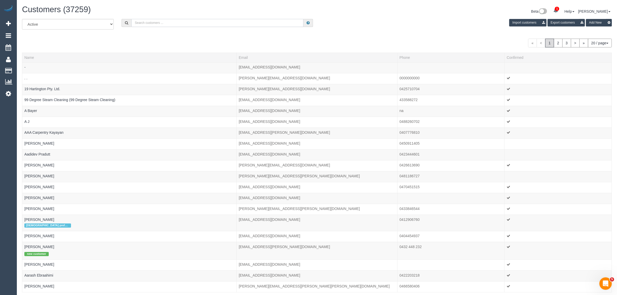
click at [174, 25] on input "text" at bounding box center [217, 23] width 172 height 8
type input "v"
paste input "Kate Fazio"
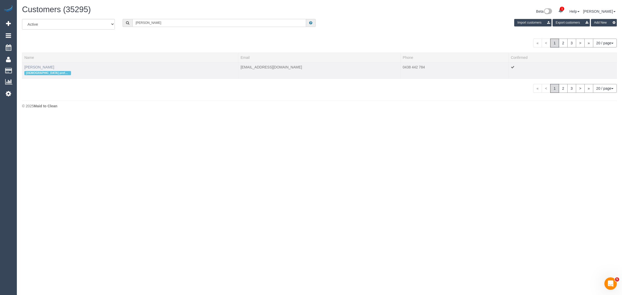
type input "Kate Fazio"
click at [41, 67] on link "Kate Fazio" at bounding box center [39, 67] width 30 height 4
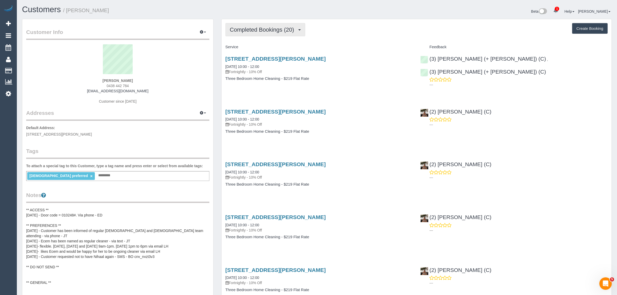
click at [279, 31] on span "Completed Bookings (20)" at bounding box center [263, 29] width 67 height 6
click at [264, 47] on link "Upcoming Bookings (11)" at bounding box center [254, 48] width 56 height 7
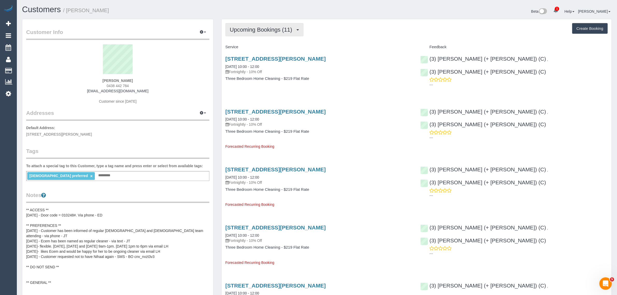
click at [264, 29] on span "Upcoming Bookings (11)" at bounding box center [262, 29] width 65 height 6
click at [357, 71] on p "Fortnightly - 10% Off" at bounding box center [319, 71] width 187 height 5
click at [270, 29] on span "Upcoming Bookings (11)" at bounding box center [262, 29] width 65 height 6
click at [263, 42] on link "Completed Bookings (20)" at bounding box center [254, 41] width 56 height 7
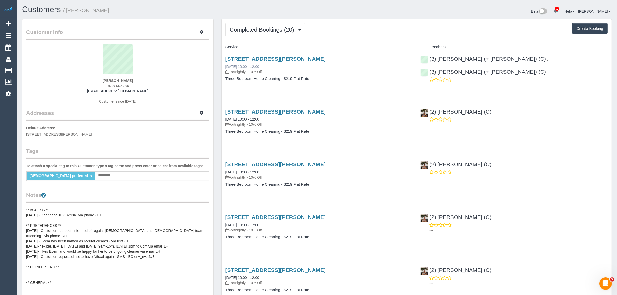
drag, startPoint x: 244, startPoint y: 66, endPoint x: 226, endPoint y: 66, distance: 18.1
click at [226, 66] on div "4 Gordon Grove, Northcote, VIC 3070 19/08/2025 10:00 - 12:00 Fortnightly - 10% …" at bounding box center [319, 65] width 187 height 19
copy link "19/08/2025 10:00 - 12:00"
click at [501, 60] on div "(3) Felipe (+ Tatiana) (C) , (3) Tatiana (+ Felipe) (C) ---" at bounding box center [514, 70] width 195 height 38
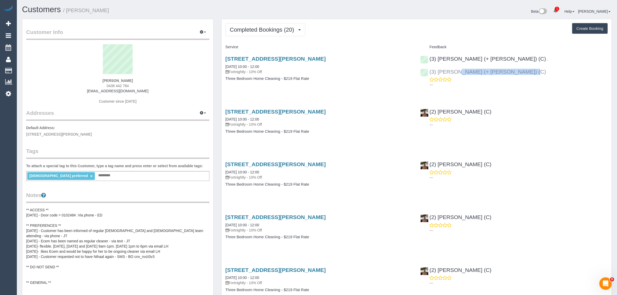
copy link "(3) [PERSON_NAME] (+ [PERSON_NAME]) (C)"
click at [59, 134] on span "4 Gordon Grove, Northcote, VIC 3070" at bounding box center [59, 134] width 66 height 4
copy span "Northcote"
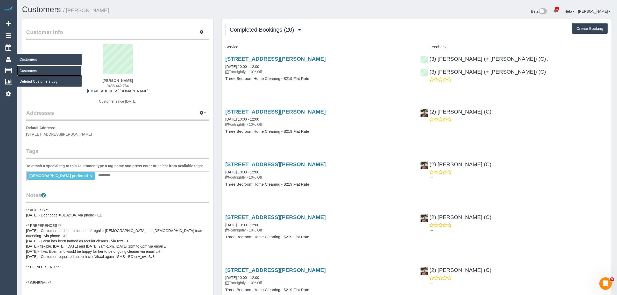
click at [27, 67] on link "Customers" at bounding box center [49, 71] width 65 height 10
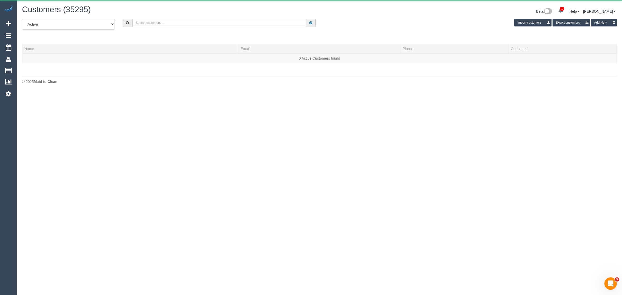
click at [189, 20] on input "text" at bounding box center [219, 23] width 174 height 8
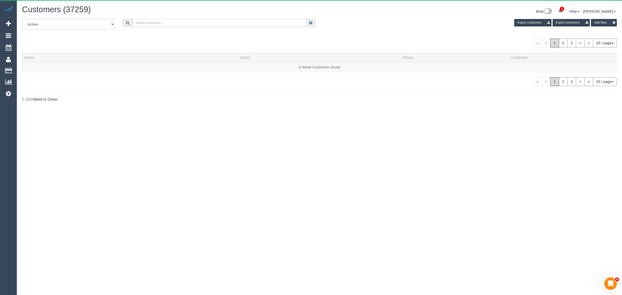
paste input "+61420538842"
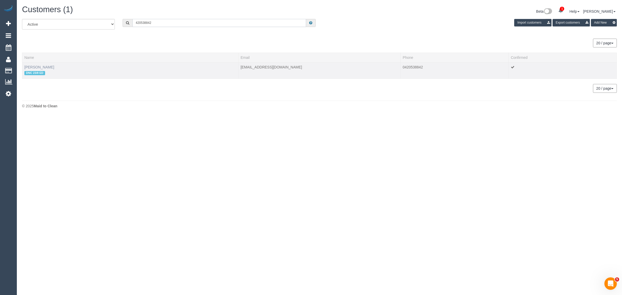
type input "420538842"
click at [39, 67] on link "chaarvi mathur" at bounding box center [39, 67] width 30 height 4
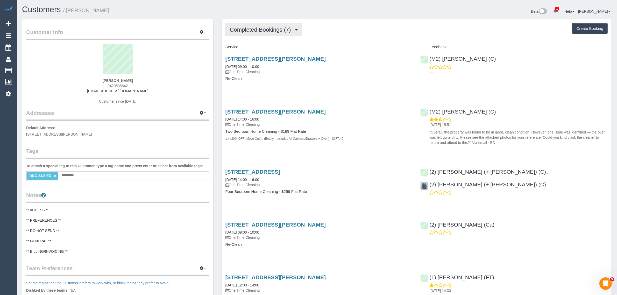
click at [254, 30] on span "Completed Bookings (7)" at bounding box center [262, 29] width 64 height 6
click at [340, 61] on h3 "45 Haig St, 601, Southbank, VIC 3006" at bounding box center [319, 59] width 187 height 6
click at [271, 30] on span "Completed Bookings (7)" at bounding box center [262, 29] width 64 height 6
click at [368, 69] on p "One Time Cleaning" at bounding box center [319, 71] width 187 height 5
drag, startPoint x: 274, startPoint y: 66, endPoint x: 223, endPoint y: 64, distance: 50.8
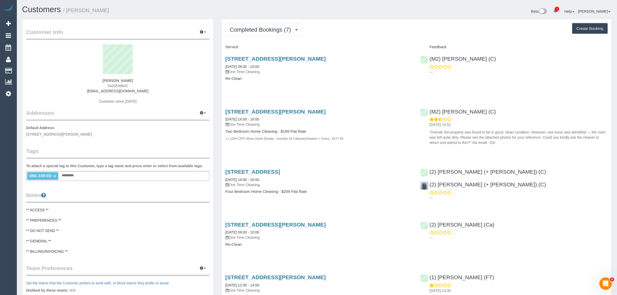
click at [223, 64] on div "45 Haig St, 601, Southbank, VIC 3006 29/08/2025 09:00 - 10:00 One Time Cleaning…" at bounding box center [319, 71] width 195 height 40
copy link "29/08/2025 09:00 - 10:00"
click at [280, 31] on span "Completed Bookings (7)" at bounding box center [262, 29] width 64 height 6
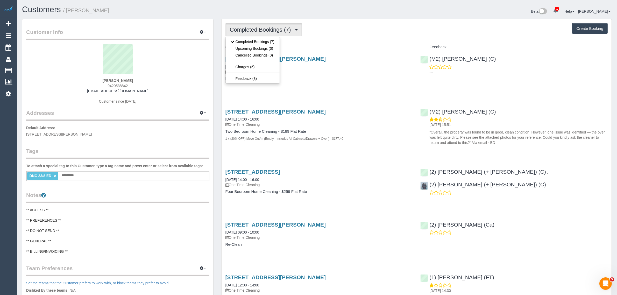
click at [338, 46] on h4 "Service" at bounding box center [319, 47] width 187 height 4
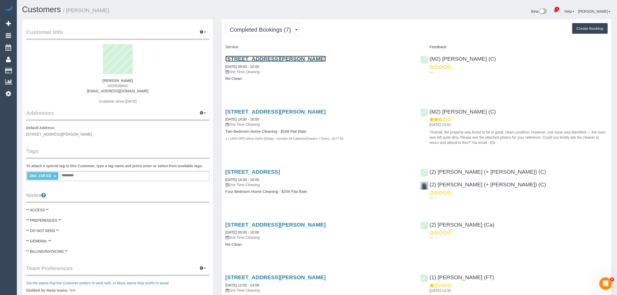
click at [289, 58] on link "45 Haig St, 601, Southbank, VIC 3006" at bounding box center [276, 59] width 100 height 6
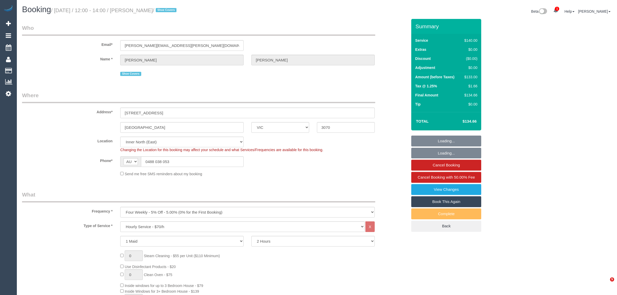
select select "VIC"
select select "spot1"
select select "number:28"
select select "number:14"
select select "number:19"
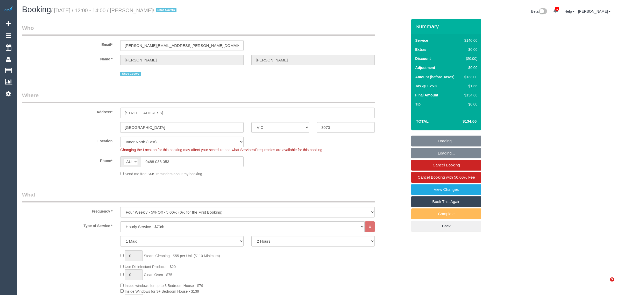
select select "number:22"
select select "number:33"
select select "number:26"
select select "object:7469"
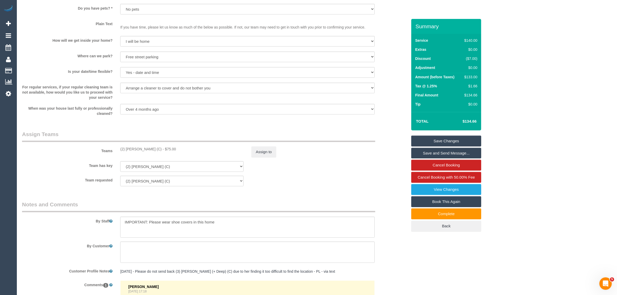
scroll to position [648, 0]
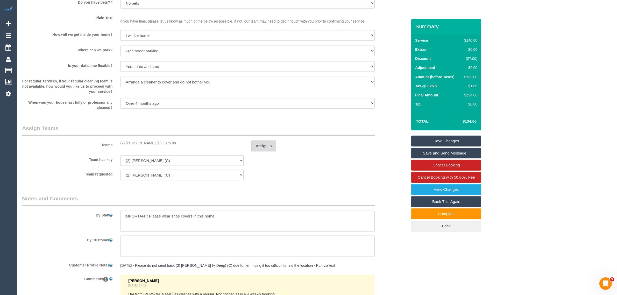
click at [265, 149] on button "Assign to" at bounding box center [263, 146] width 25 height 11
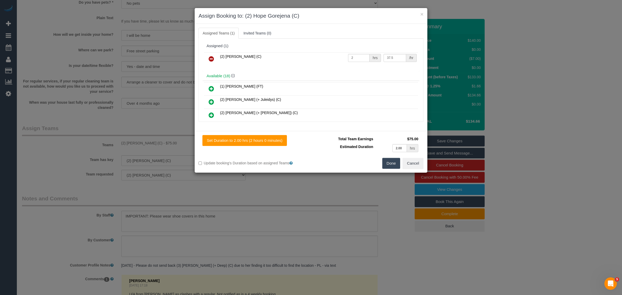
click at [303, 17] on h3 "Assign Booking to: (2) Hope Gorejena (C)" at bounding box center [311, 16] width 225 height 8
click at [355, 57] on input "2" at bounding box center [359, 58] width 22 height 8
type input "2.33"
click at [388, 160] on button "Done" at bounding box center [391, 163] width 18 height 11
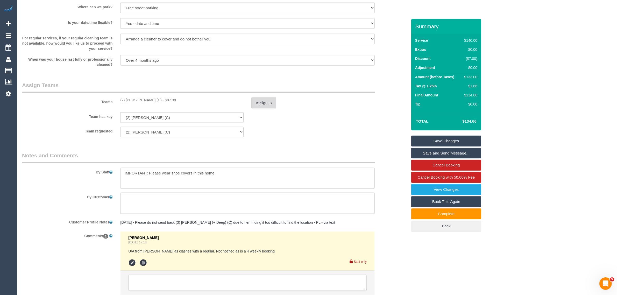
scroll to position [729, 0]
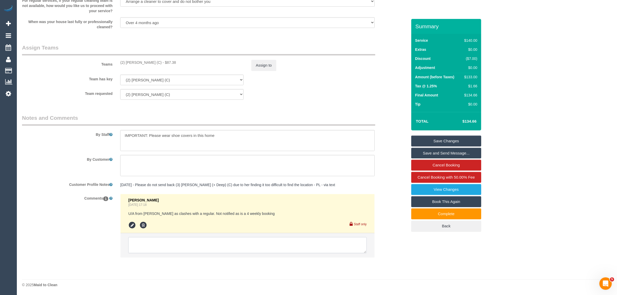
drag, startPoint x: 274, startPoint y: 244, endPoint x: 279, endPoint y: 235, distance: 10.6
click at [274, 244] on textarea at bounding box center [247, 245] width 239 height 16
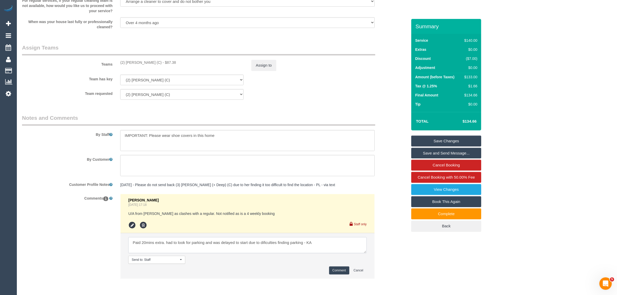
click at [270, 241] on textarea at bounding box center [247, 245] width 239 height 16
click at [329, 245] on textarea at bounding box center [247, 245] width 239 height 16
type textarea "Paid 20mins extra. had to look for parking and was delayed to start due to diff…"
click at [337, 271] on button "Comment" at bounding box center [339, 271] width 20 height 8
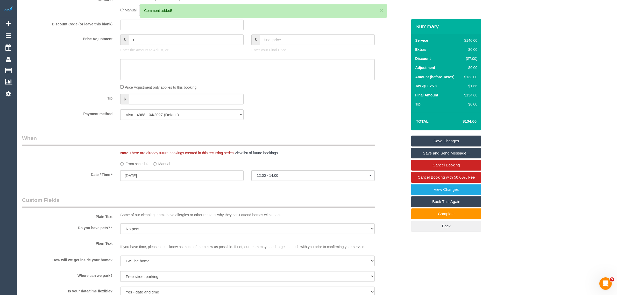
scroll to position [340, 0]
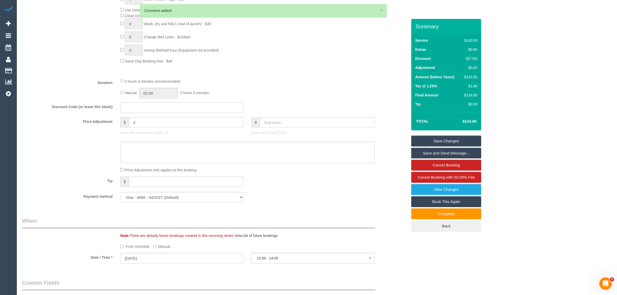
click at [432, 141] on link "Save Changes" at bounding box center [446, 141] width 70 height 11
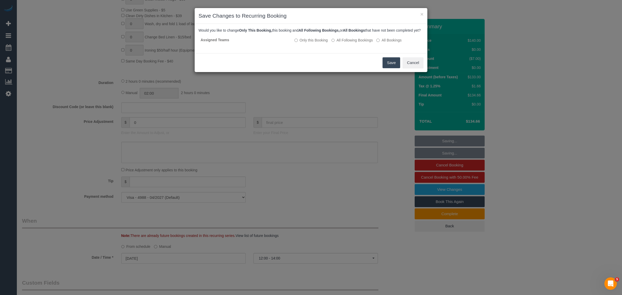
click at [383, 68] on button "Save" at bounding box center [392, 62] width 18 height 11
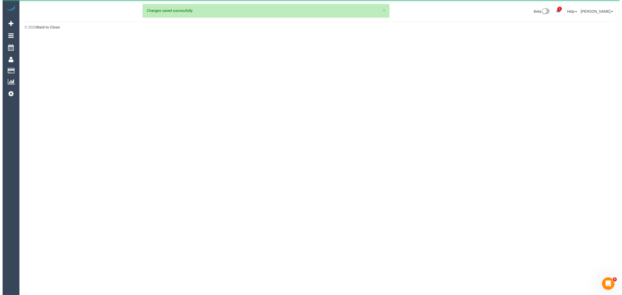
scroll to position [0, 0]
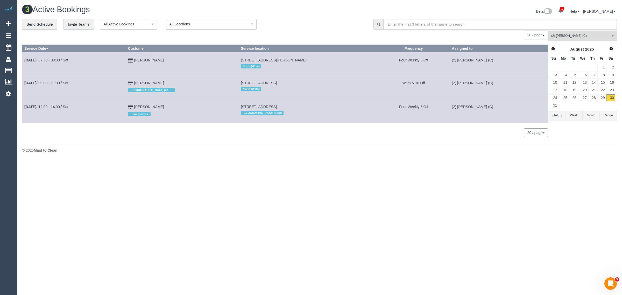
click at [571, 37] on span "(2) [PERSON_NAME] (C)" at bounding box center [580, 36] width 59 height 4
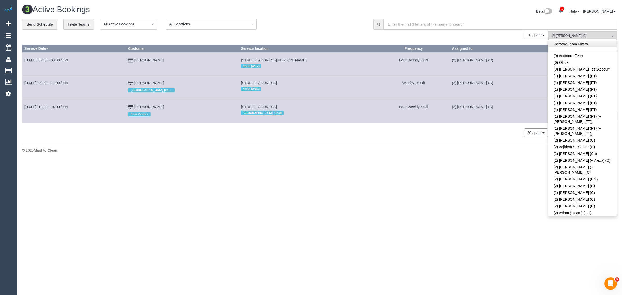
click at [594, 41] on link "Remove Team Filters" at bounding box center [583, 44] width 68 height 7
click at [334, 37] on div "20 / page 10 / page 20 / page 30 / page 40 / page 50 / page 100 / page" at bounding box center [285, 35] width 526 height 9
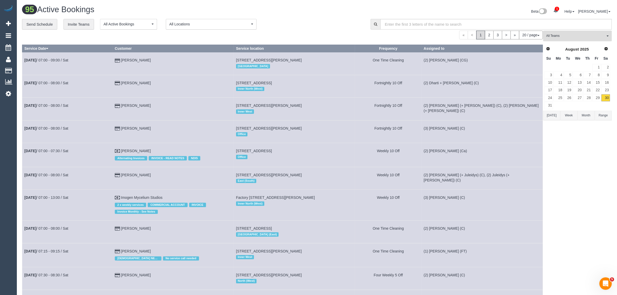
click at [559, 32] on button "All Teams" at bounding box center [577, 36] width 69 height 11
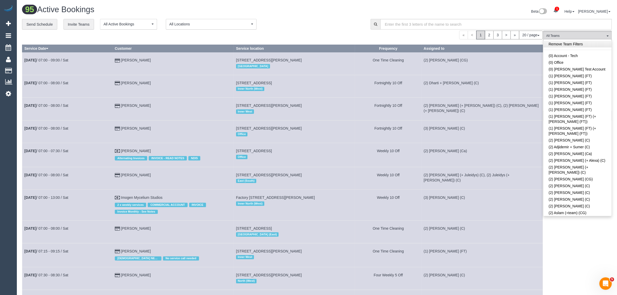
click at [591, 47] on link "Remove Team Filters" at bounding box center [578, 44] width 68 height 7
click at [352, 20] on div "**********" at bounding box center [192, 24] width 341 height 11
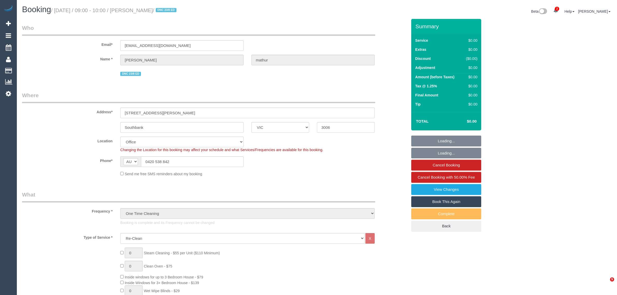
select select "VIC"
select select "string:stripe-pm_1RxfOx2GScqysDRVXNCzjD9T"
select select "number:28"
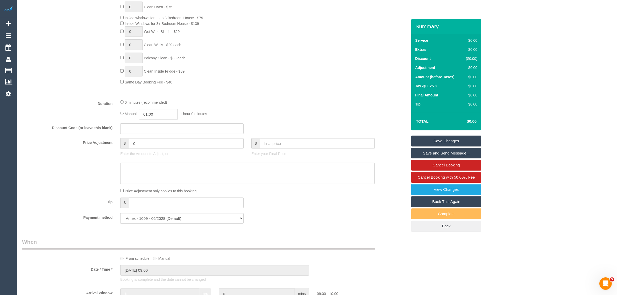
scroll to position [648, 0]
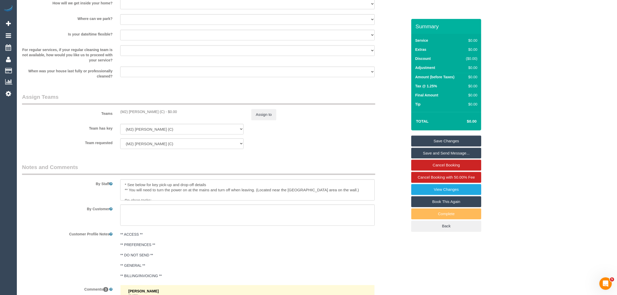
click at [137, 110] on div "(M2) [PERSON_NAME] (C) - $0.00" at bounding box center [181, 111] width 123 height 5
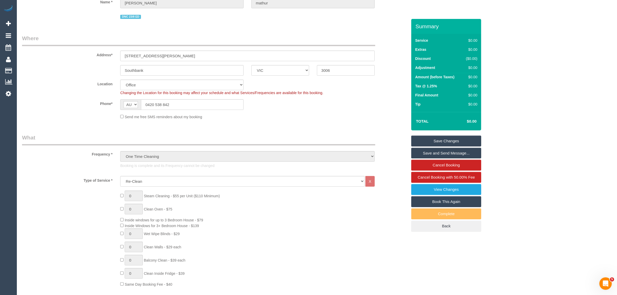
scroll to position [0, 0]
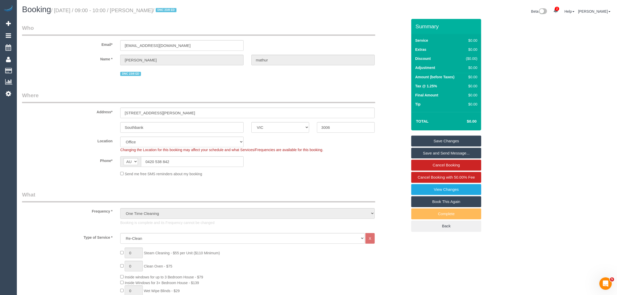
click at [137, 9] on small "/ [DATE] / 09:00 - 10:00 / [PERSON_NAME] / DNC 23/8 ED" at bounding box center [114, 11] width 127 height 6
copy small "[PERSON_NAME]"
click at [191, 129] on input "Southbank" at bounding box center [181, 127] width 123 height 11
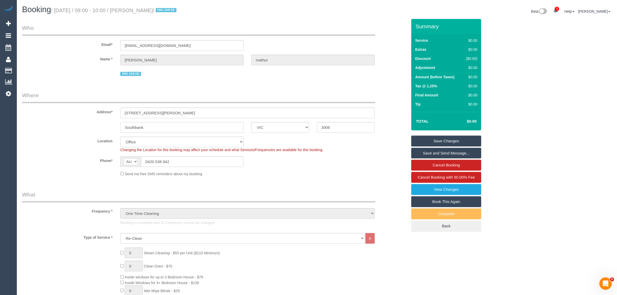
click at [191, 129] on input "Southbank" at bounding box center [181, 127] width 123 height 11
